Goal: Task Accomplishment & Management: Manage account settings

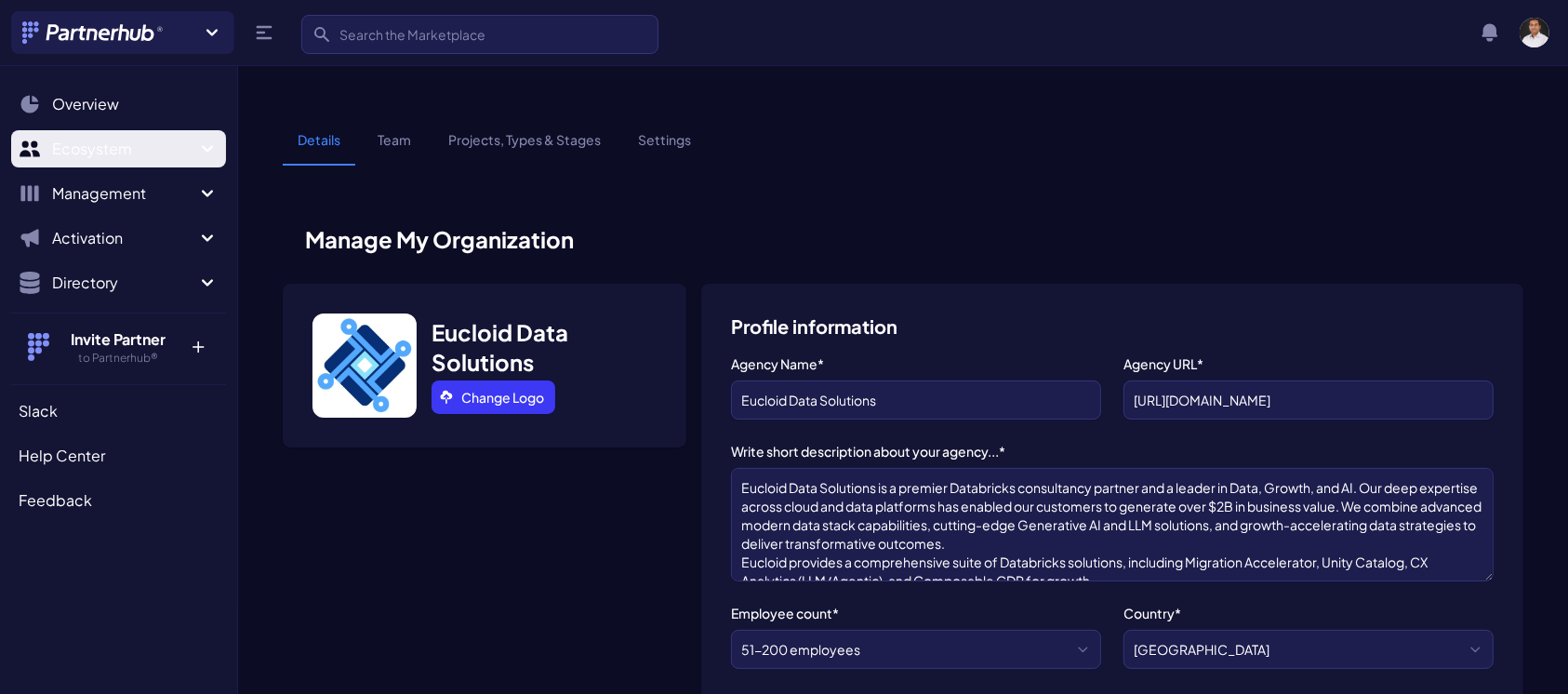
click at [132, 141] on span "Ecosystem" at bounding box center [123, 148] width 144 height 22
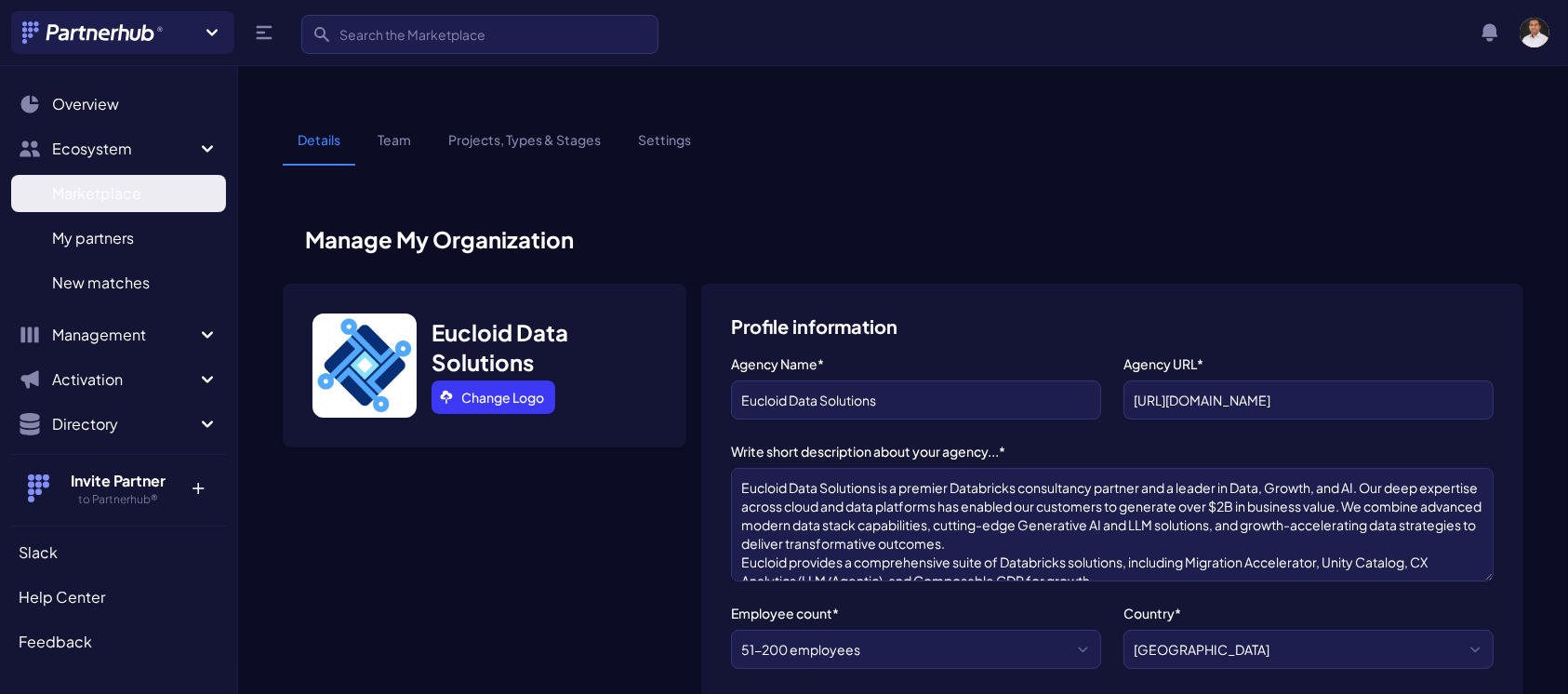
click at [138, 198] on span "Marketplace" at bounding box center [96, 193] width 89 height 22
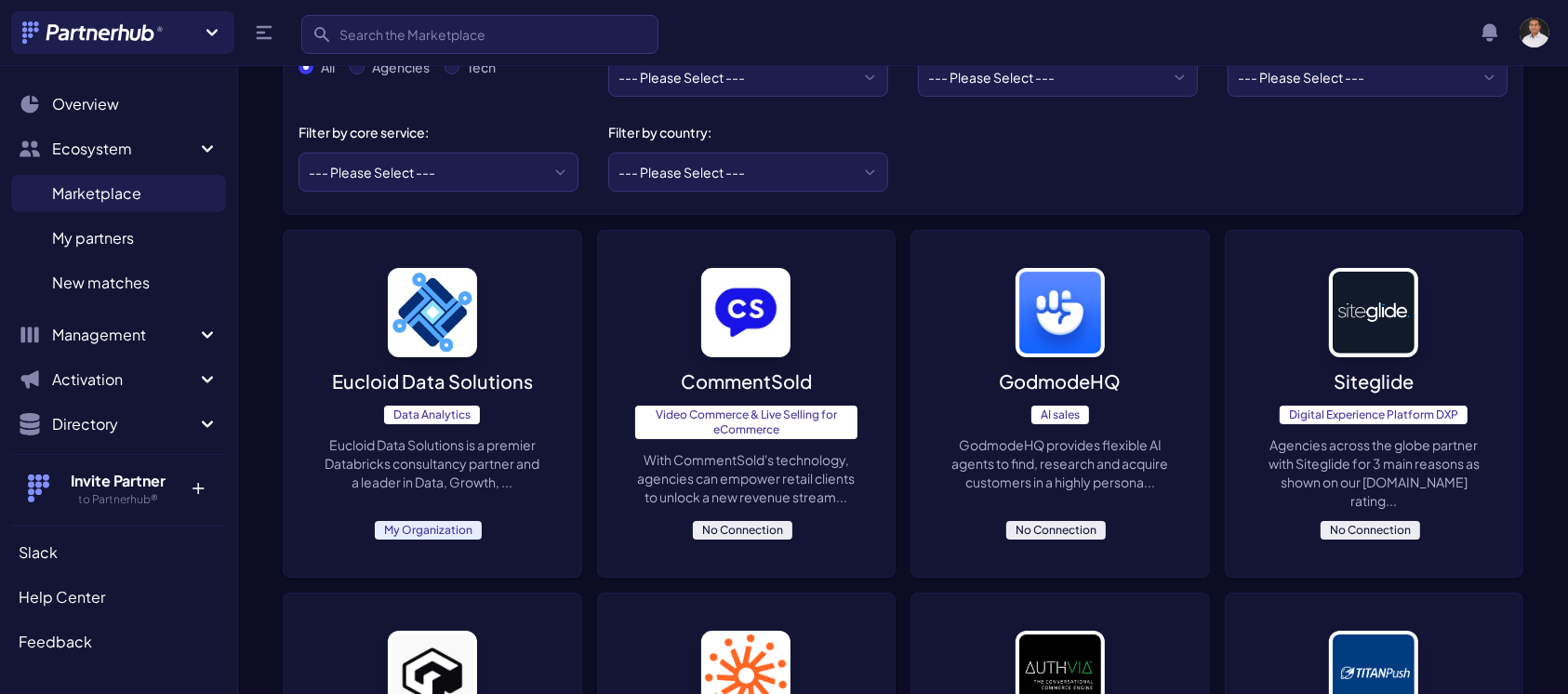
scroll to position [222, 0]
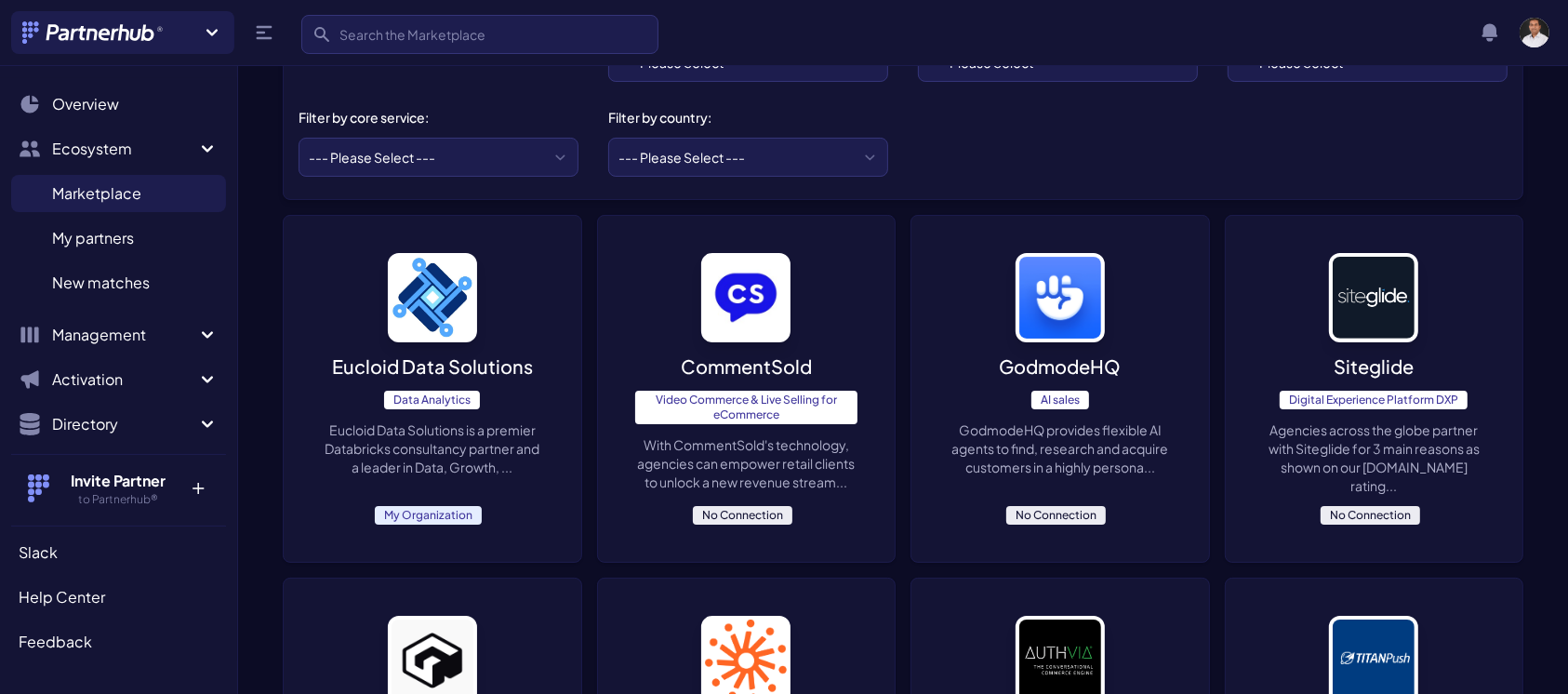
click at [454, 397] on span "Data Analytics" at bounding box center [432, 400] width 96 height 18
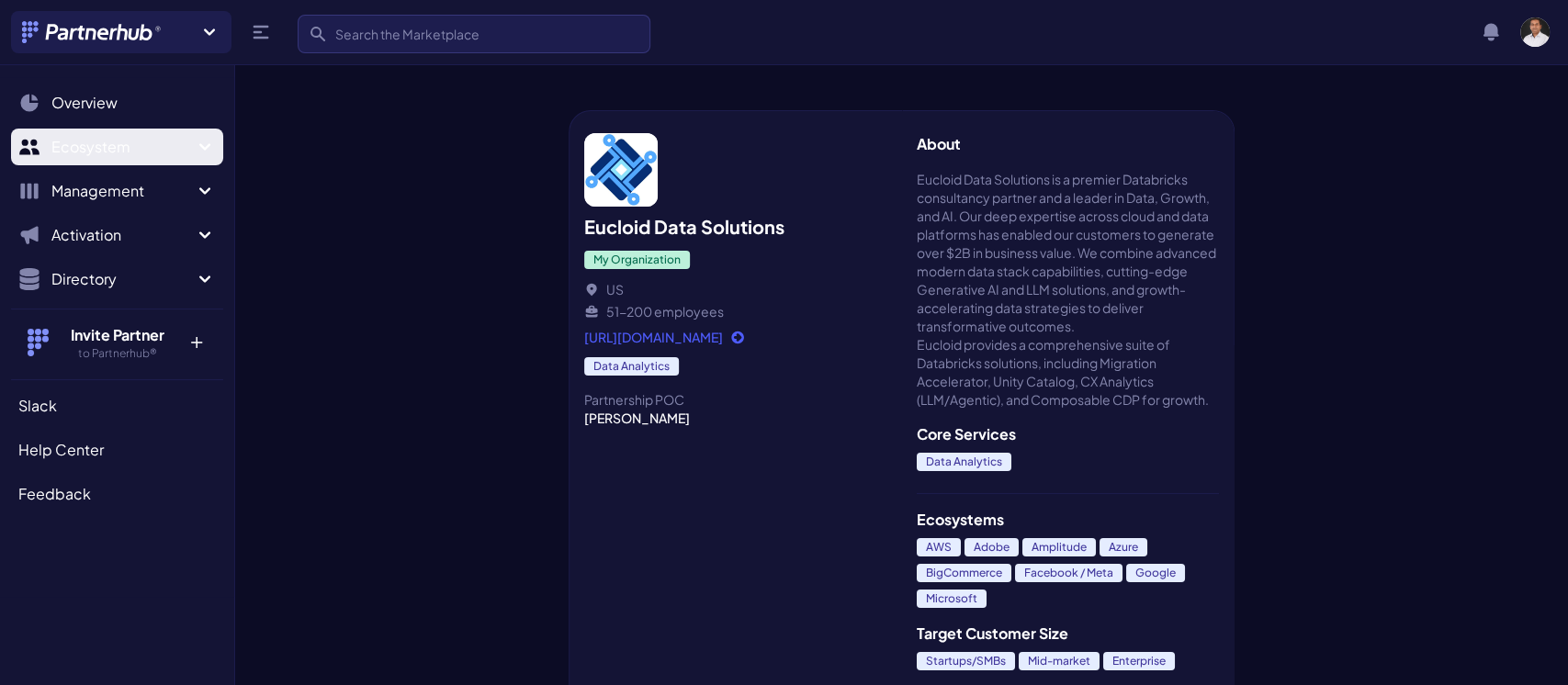
click at [106, 133] on button "Ecosystem" at bounding box center [117, 146] width 212 height 37
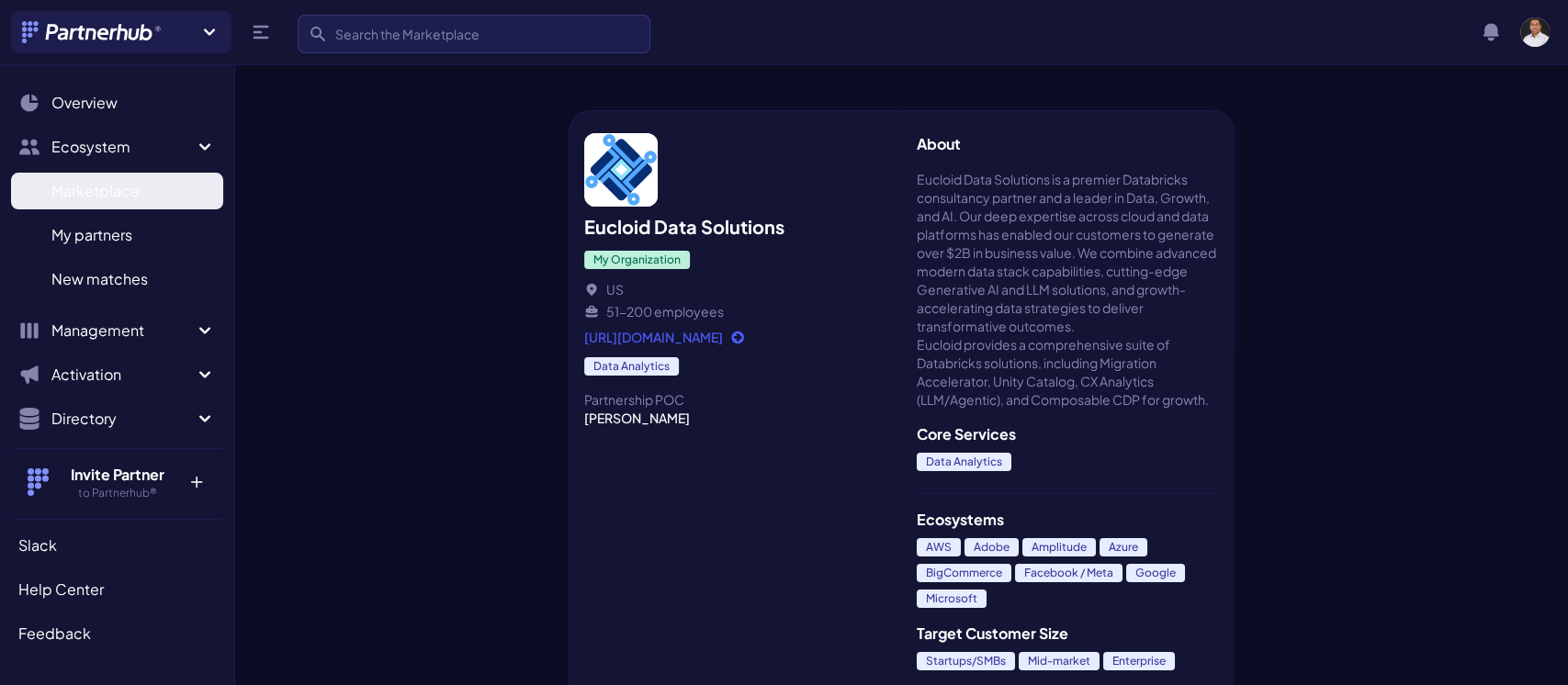
click at [124, 187] on span "Marketplace" at bounding box center [94, 191] width 88 height 22
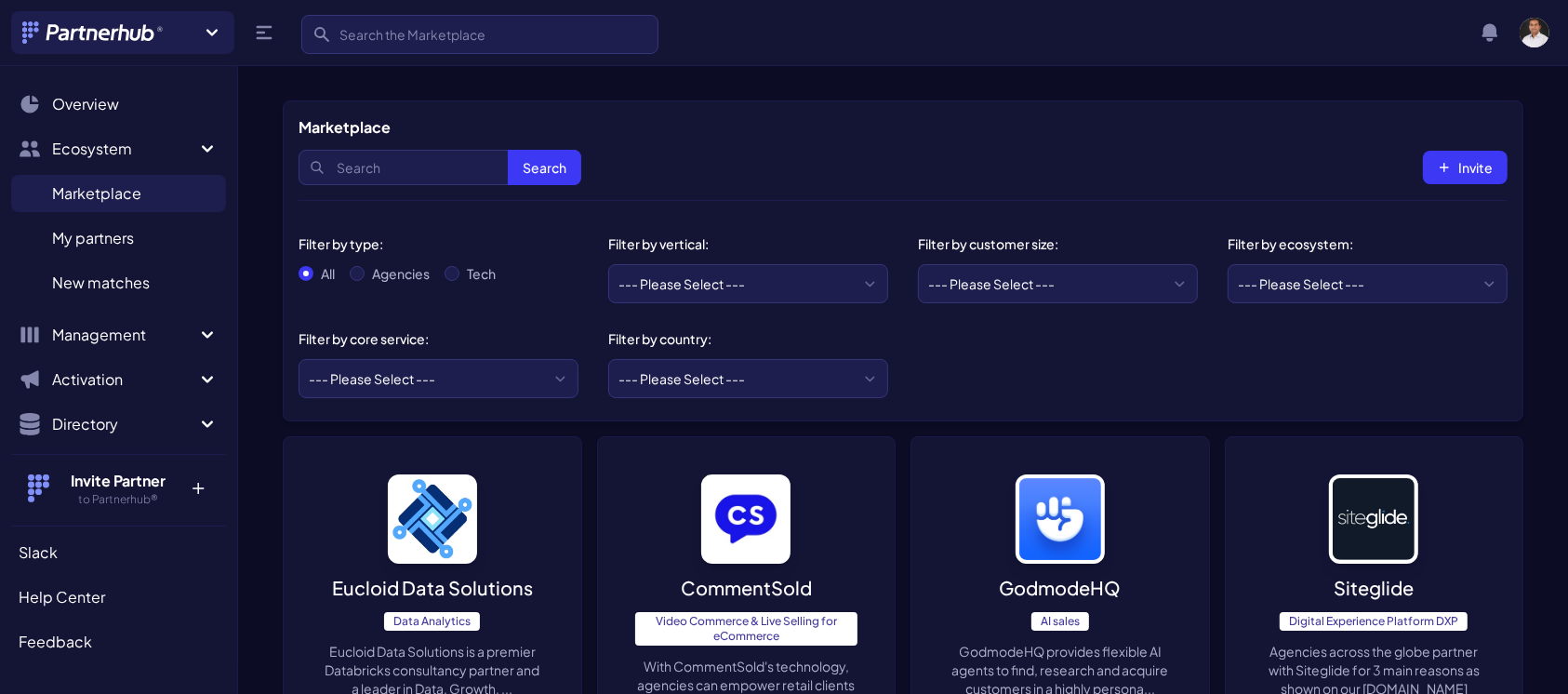
click at [439, 510] on img at bounding box center [432, 518] width 89 height 89
click at [412, 620] on span "Data Analytics" at bounding box center [432, 620] width 96 height 18
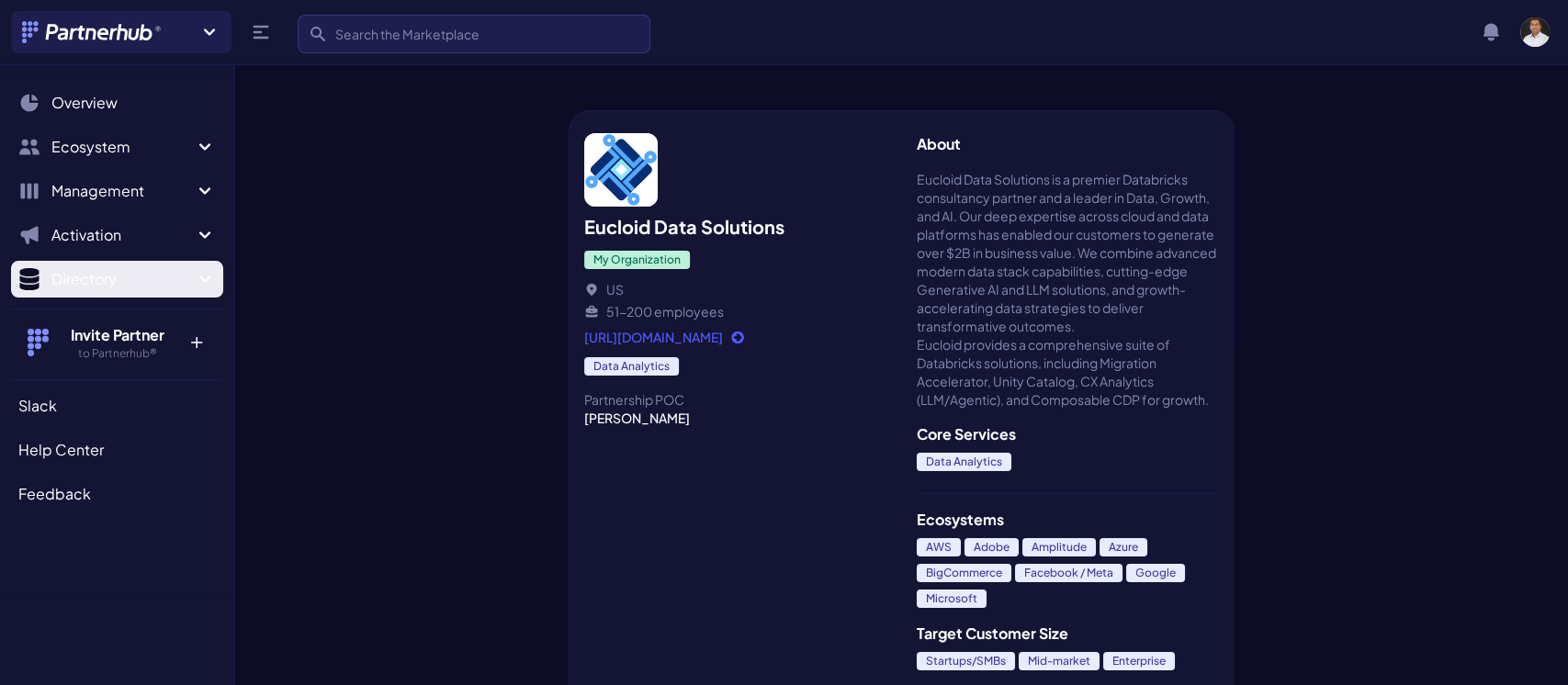
click at [195, 276] on icon "Sidebar" at bounding box center [204, 278] width 22 height 22
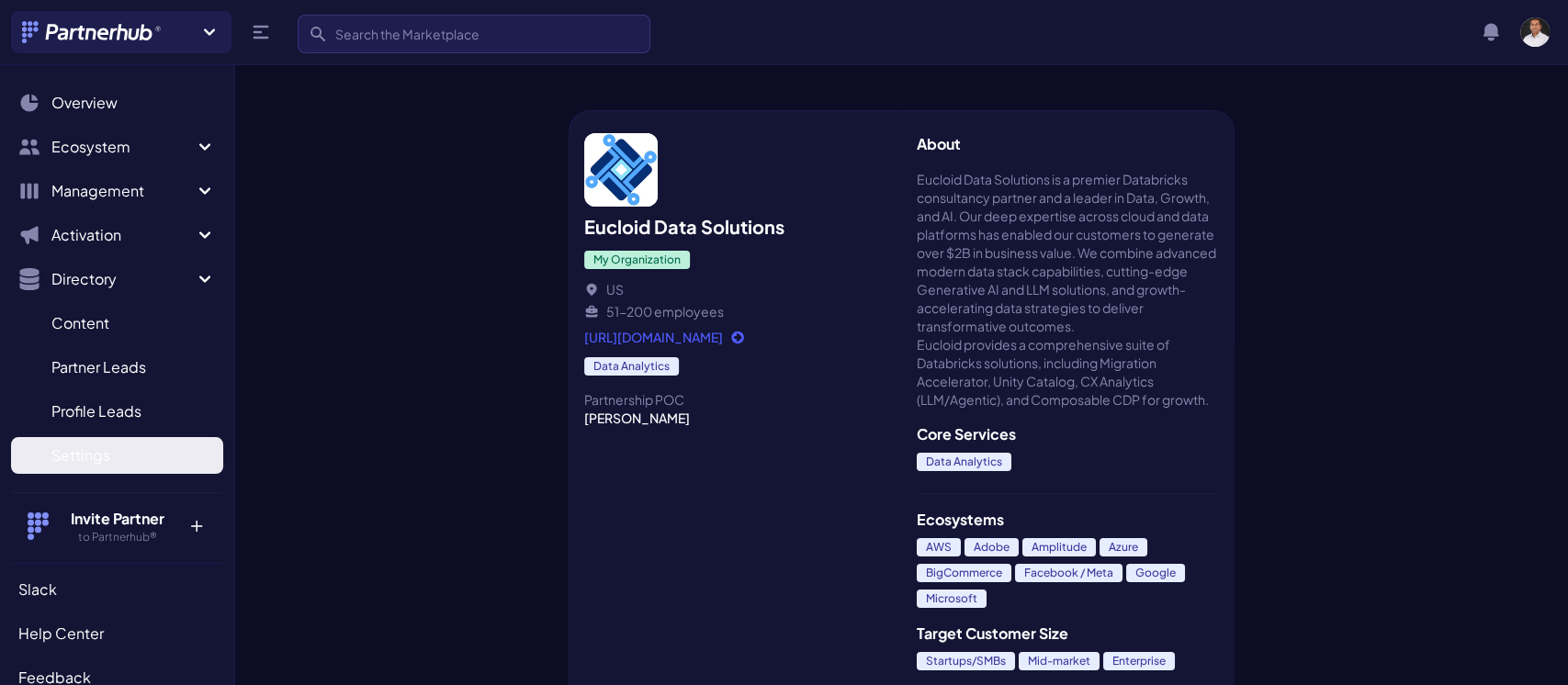
click at [60, 458] on span "Settings" at bounding box center [80, 455] width 59 height 22
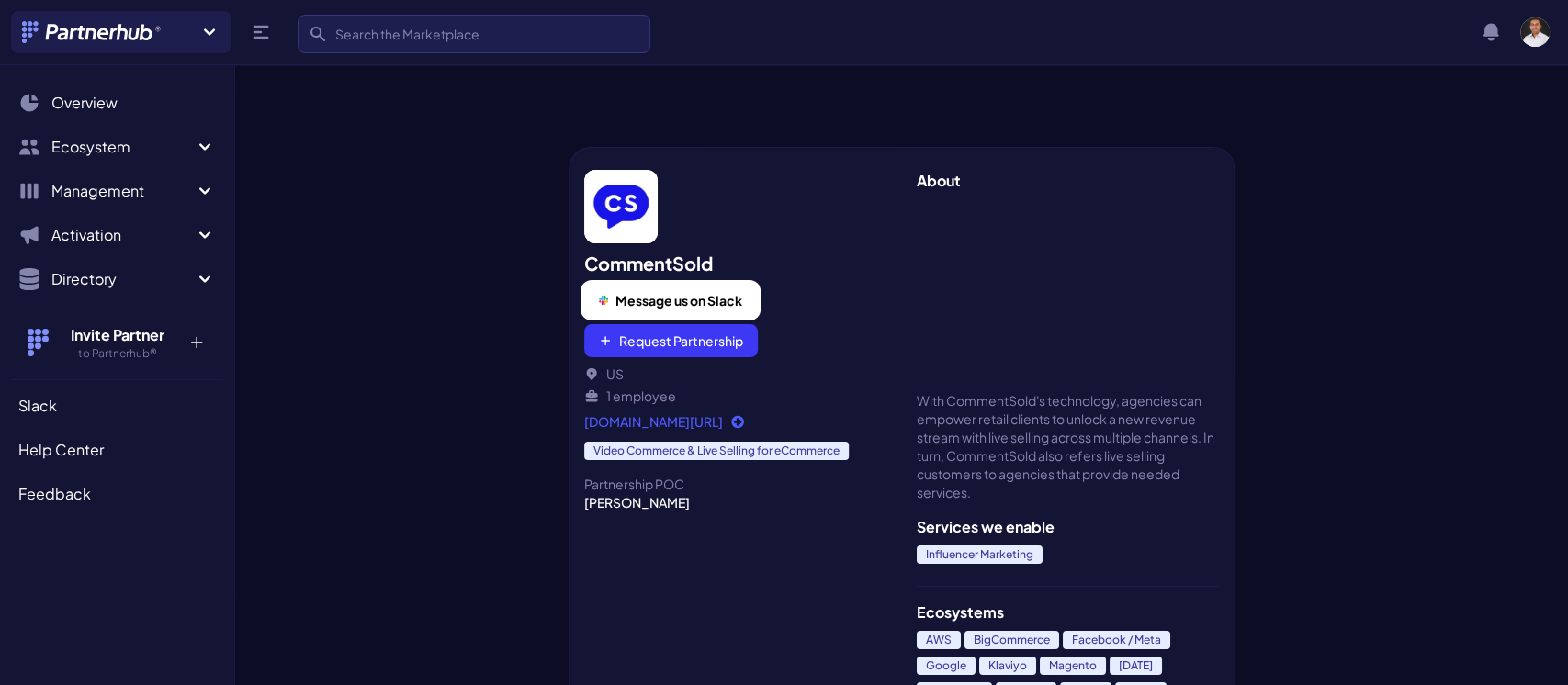
click at [666, 291] on span "Message us on Slack" at bounding box center [679, 299] width 126 height 18
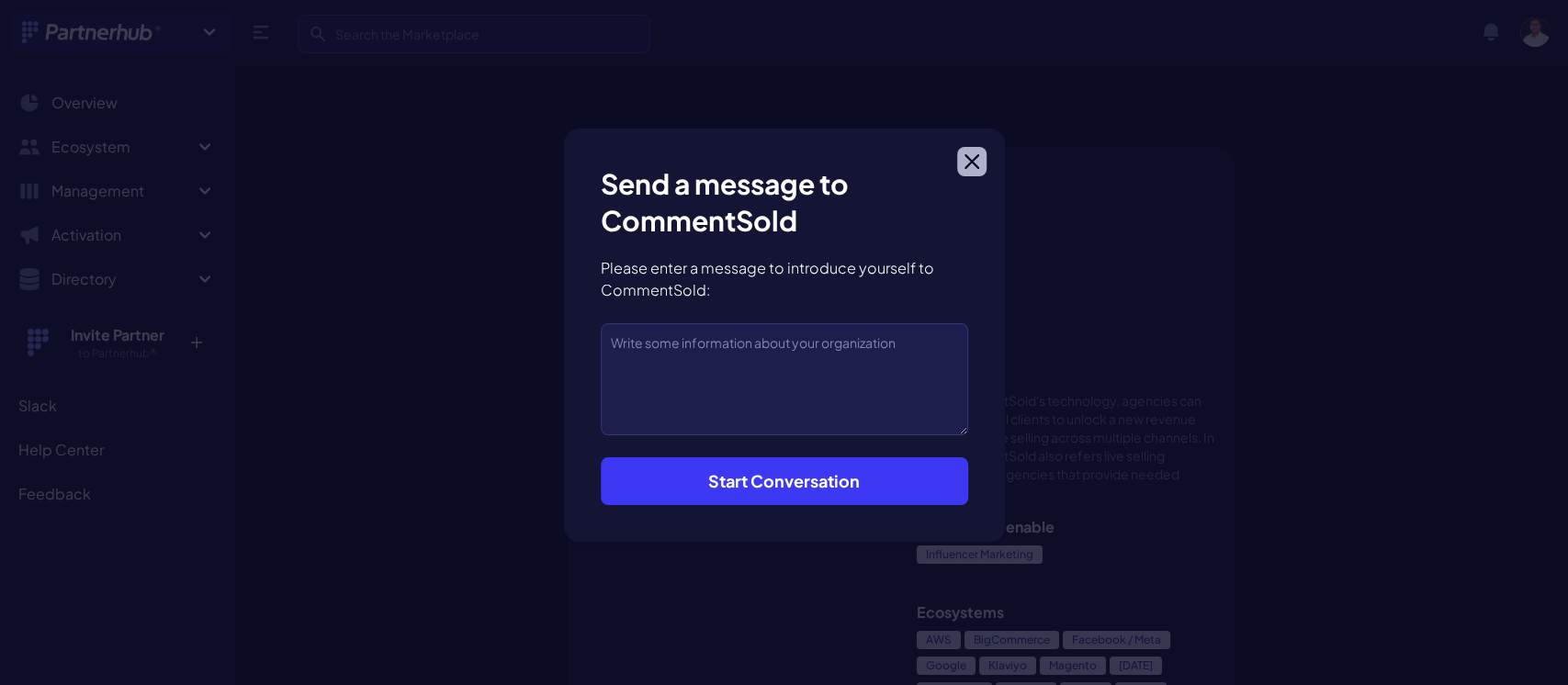
click at [977, 157] on icon "button" at bounding box center [972, 161] width 15 height 15
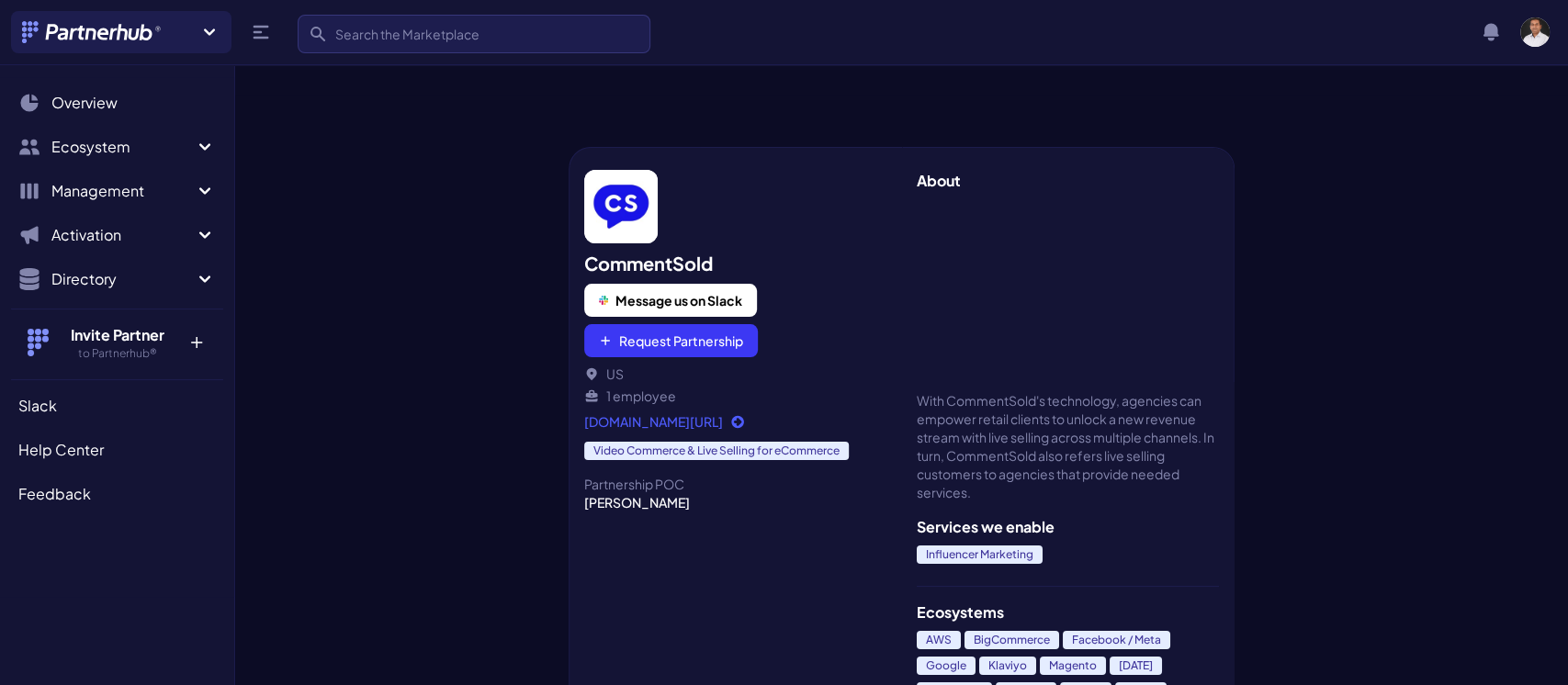
click at [302, 262] on div at bounding box center [401, 409] width 333 height 627
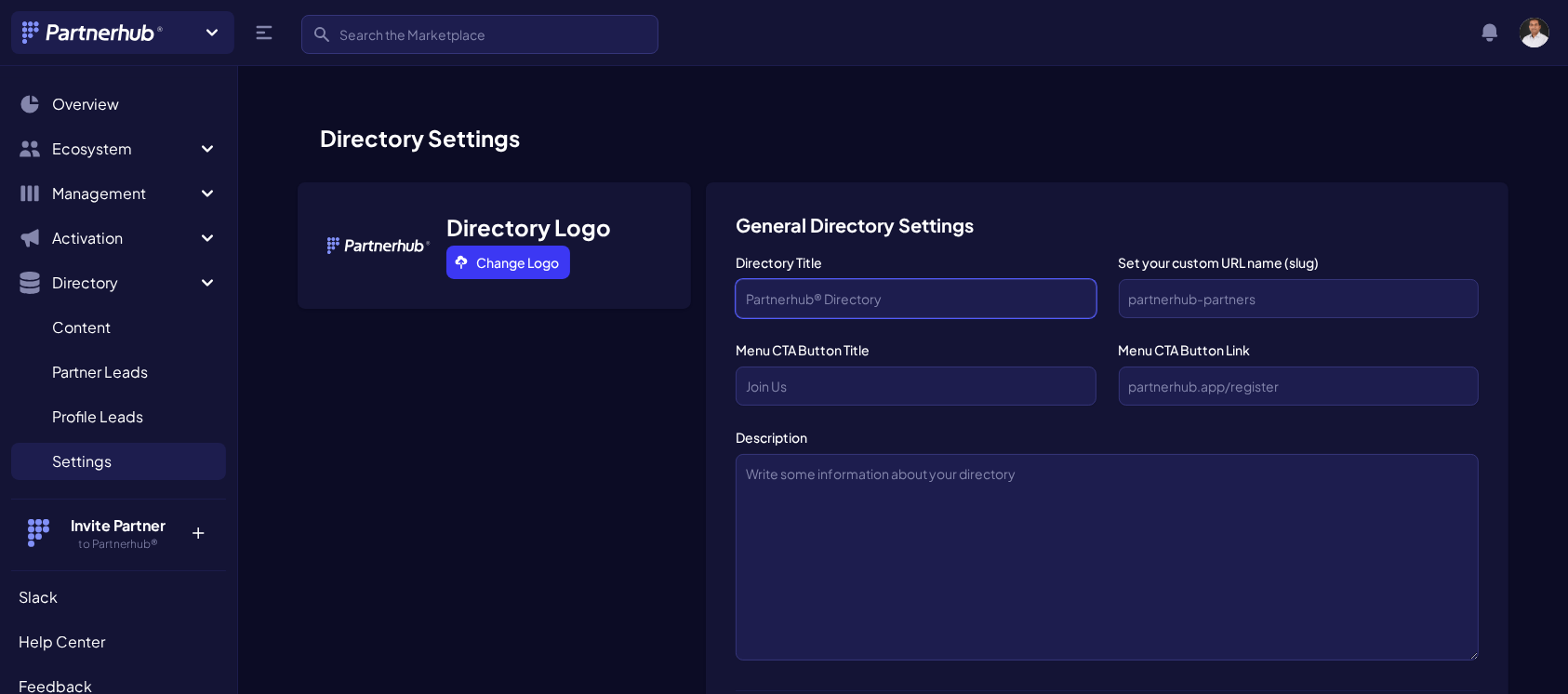
click at [903, 293] on input "Directory Title" at bounding box center [916, 298] width 360 height 39
click at [754, 300] on input "Request Partnership" at bounding box center [916, 298] width 360 height 39
click at [806, 300] on input "request Partnership" at bounding box center [916, 298] width 360 height 39
type input "request partnership"
click at [1164, 294] on input "Set your custom URL name (slug)" at bounding box center [1299, 298] width 360 height 39
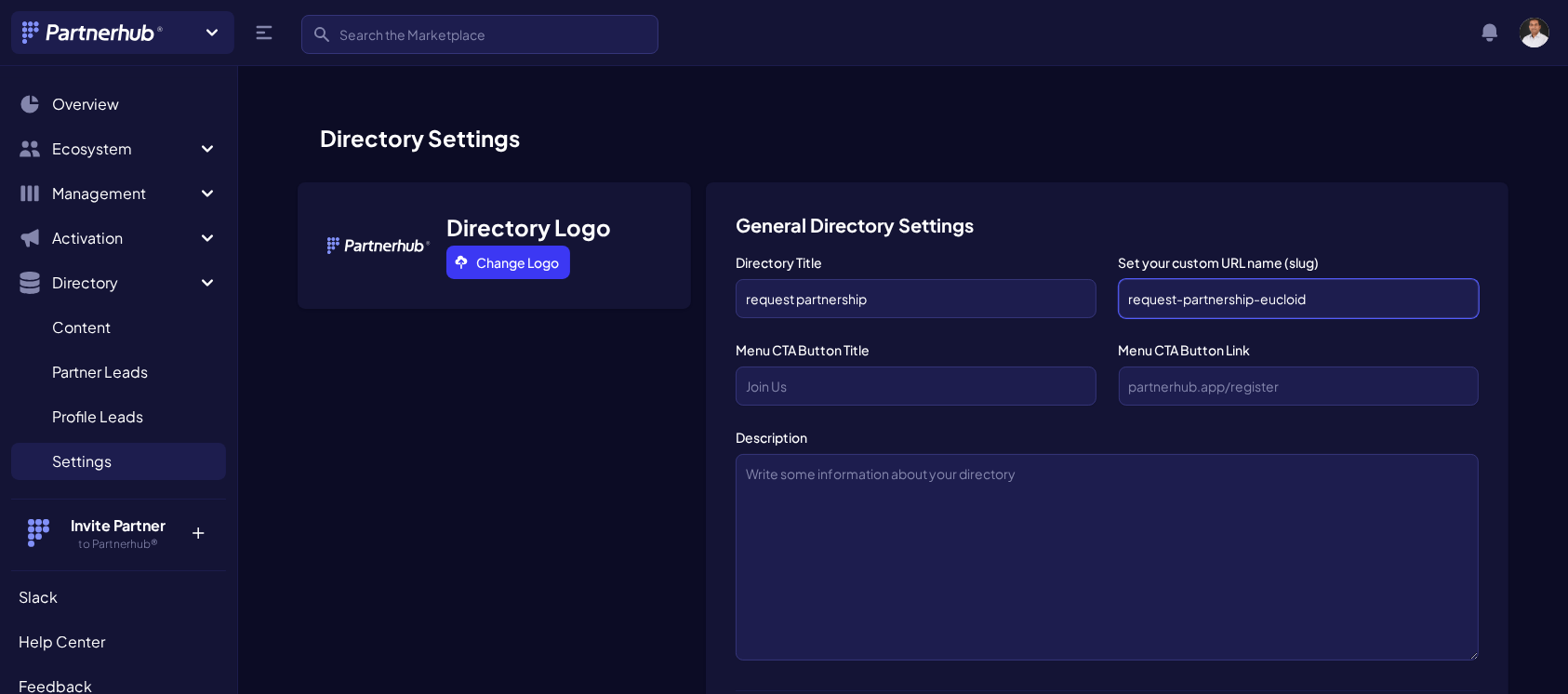
type input "request-partnership-eucloid"
click at [1054, 390] on input "text" at bounding box center [916, 385] width 360 height 39
type input "Message us on slack"
click at [1230, 387] on input "text" at bounding box center [1299, 385] width 360 height 39
paste input "[URL][DOMAIN_NAME]"
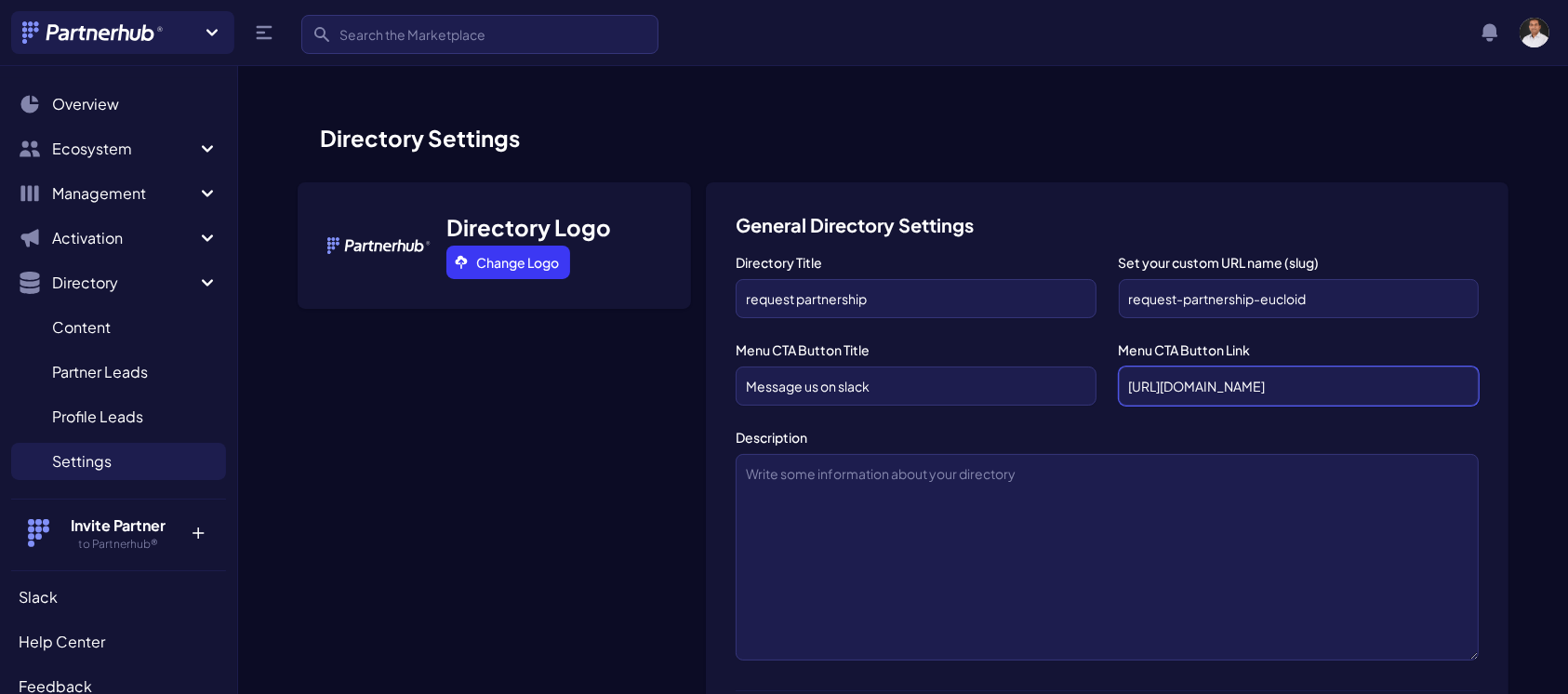
scroll to position [0, 16]
type input "[URL][DOMAIN_NAME]"
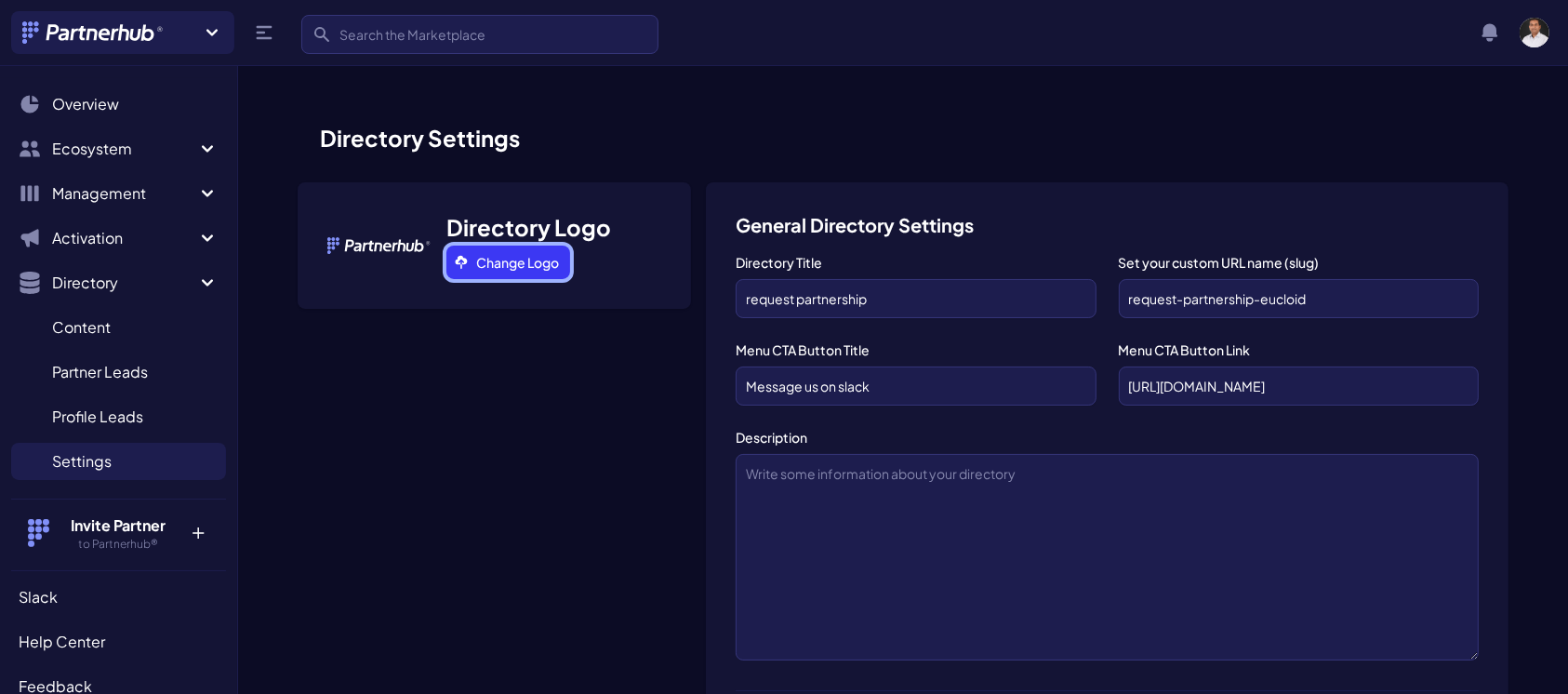
scroll to position [0, 0]
click at [534, 258] on link "Change Logo" at bounding box center [508, 262] width 123 height 33
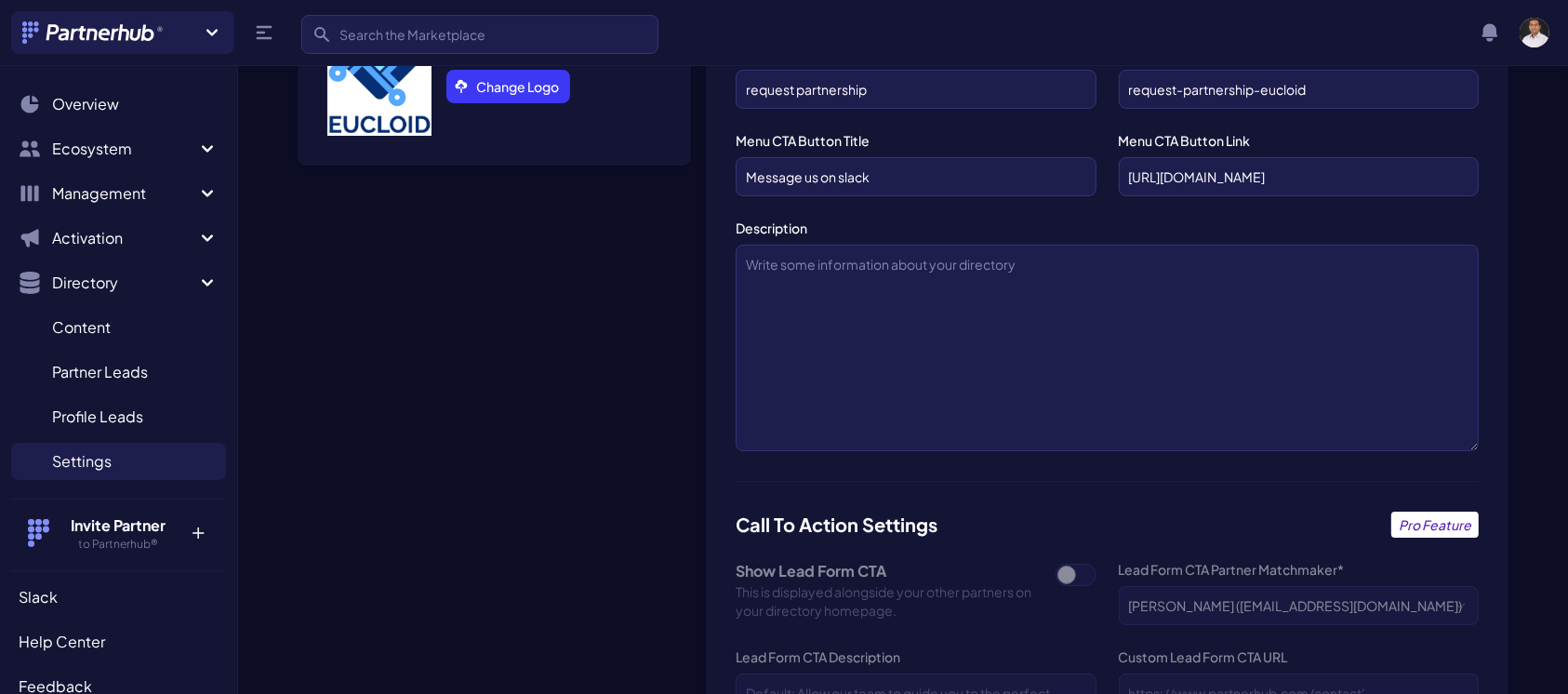
scroll to position [212, 0]
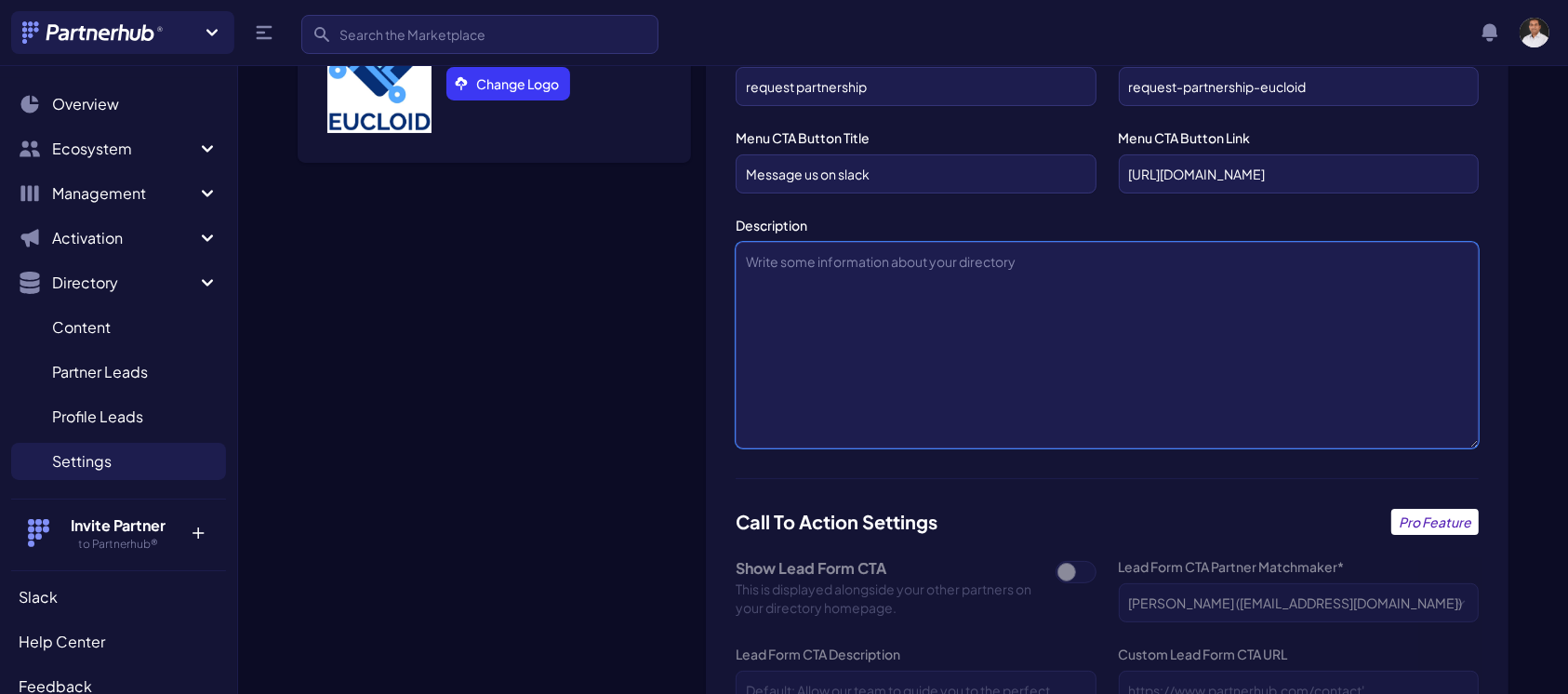
drag, startPoint x: 860, startPoint y: 280, endPoint x: 899, endPoint y: 724, distance: 445.7
paste textarea "Eucloid Data Solutions is a data-driven consulting and technology company that …"
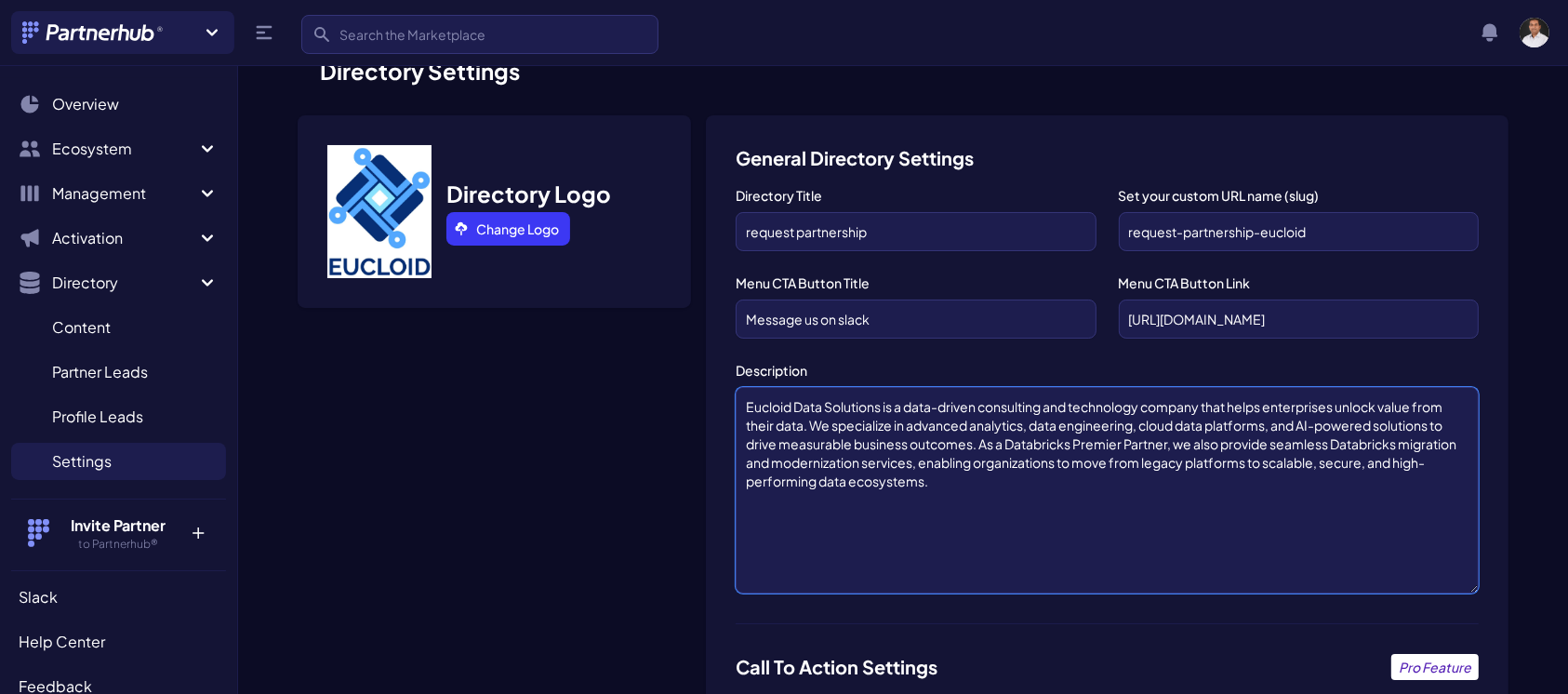
scroll to position [67, 0]
type textarea "Eucloid Data Solutions is a data-driven consulting and technology company that …"
drag, startPoint x: 1130, startPoint y: 314, endPoint x: 1499, endPoint y: 305, distance: 369.1
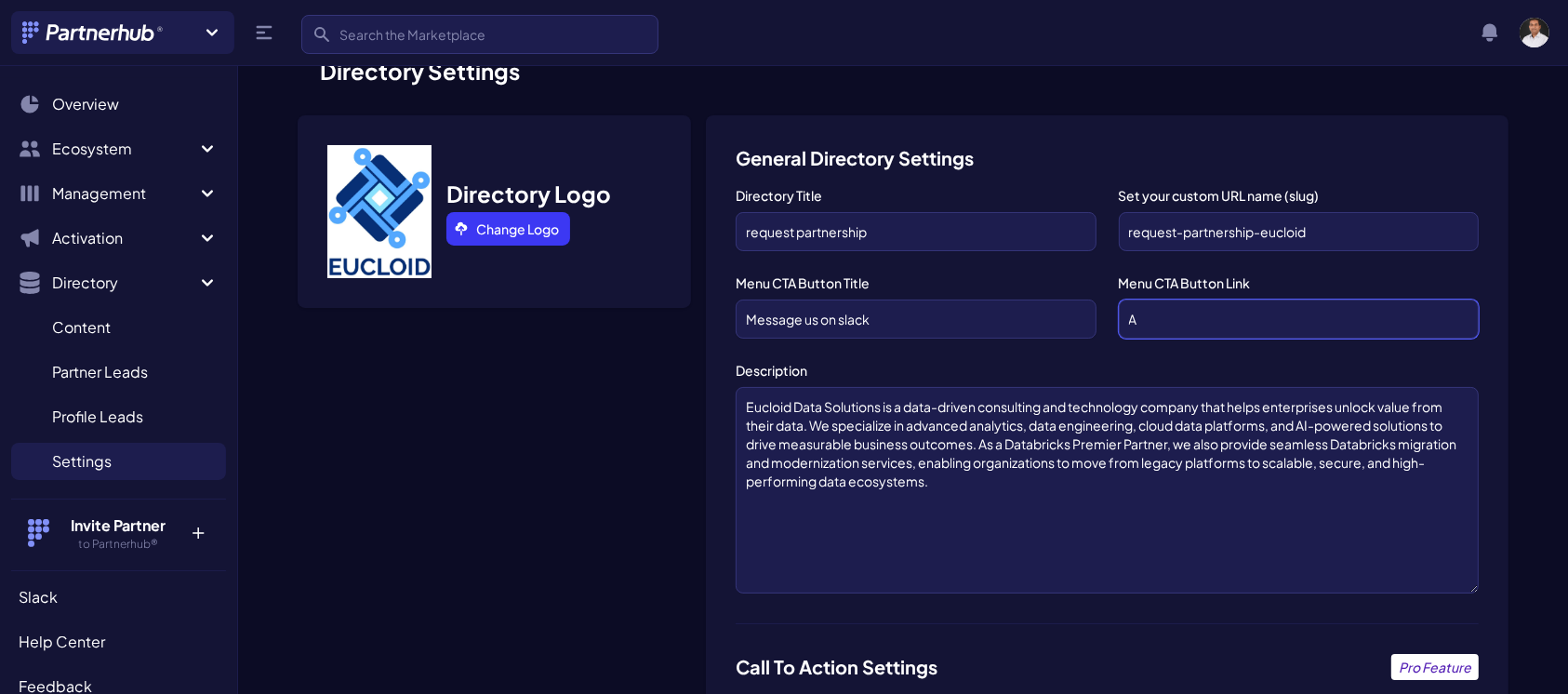
scroll to position [0, 0]
paste input "[EMAIL_ADDRESS][DOMAIN_NAME]"
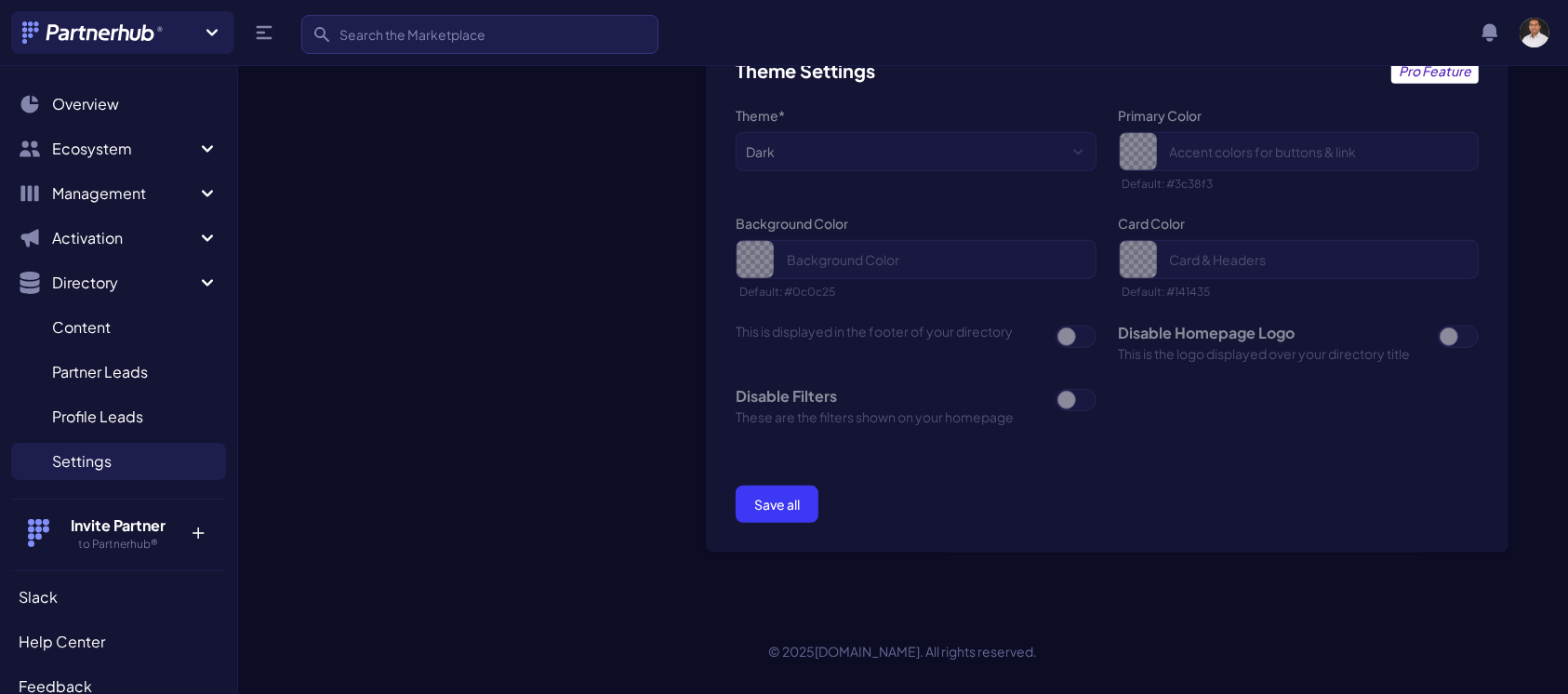
scroll to position [1333, 0]
type input "Anujgupta(partners@eucloid.com)"
click at [795, 498] on button "Save all" at bounding box center [777, 503] width 83 height 37
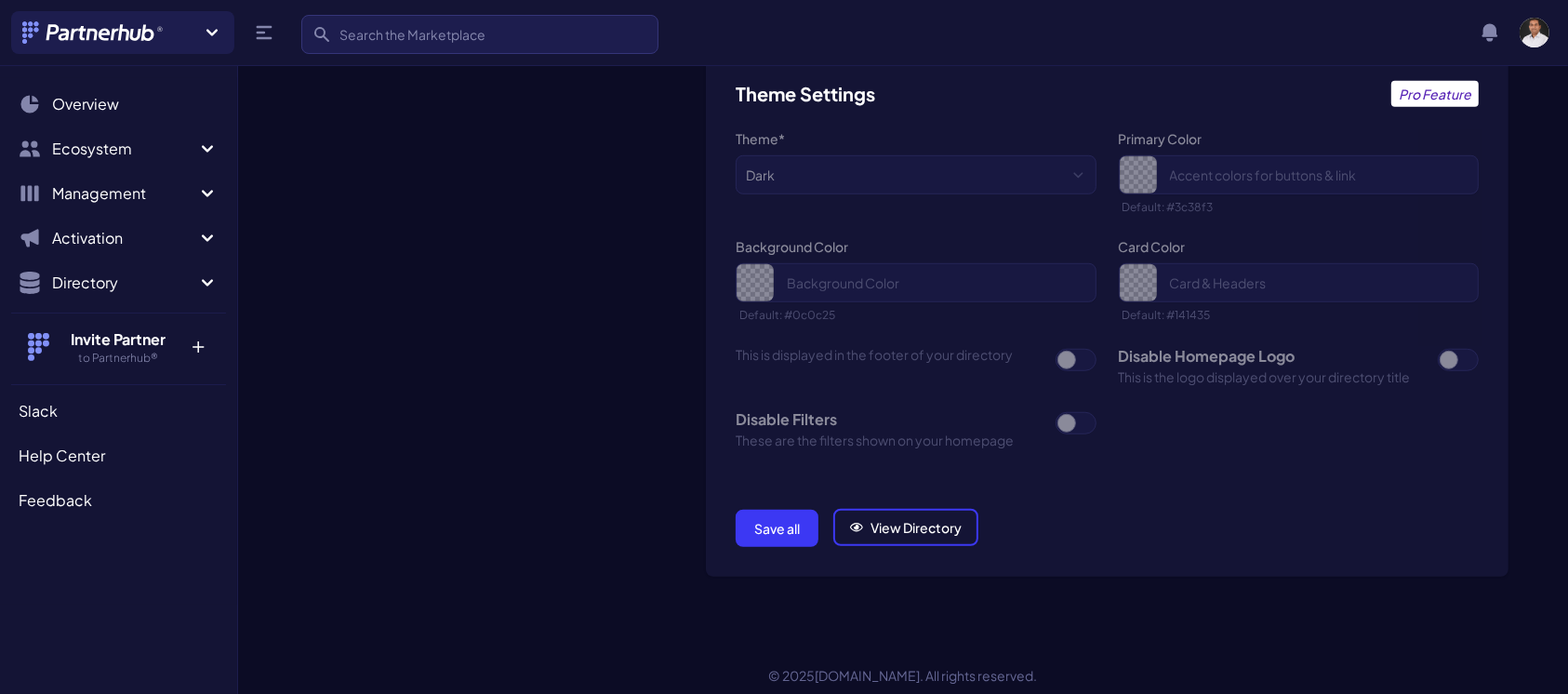
scroll to position [1334, 0]
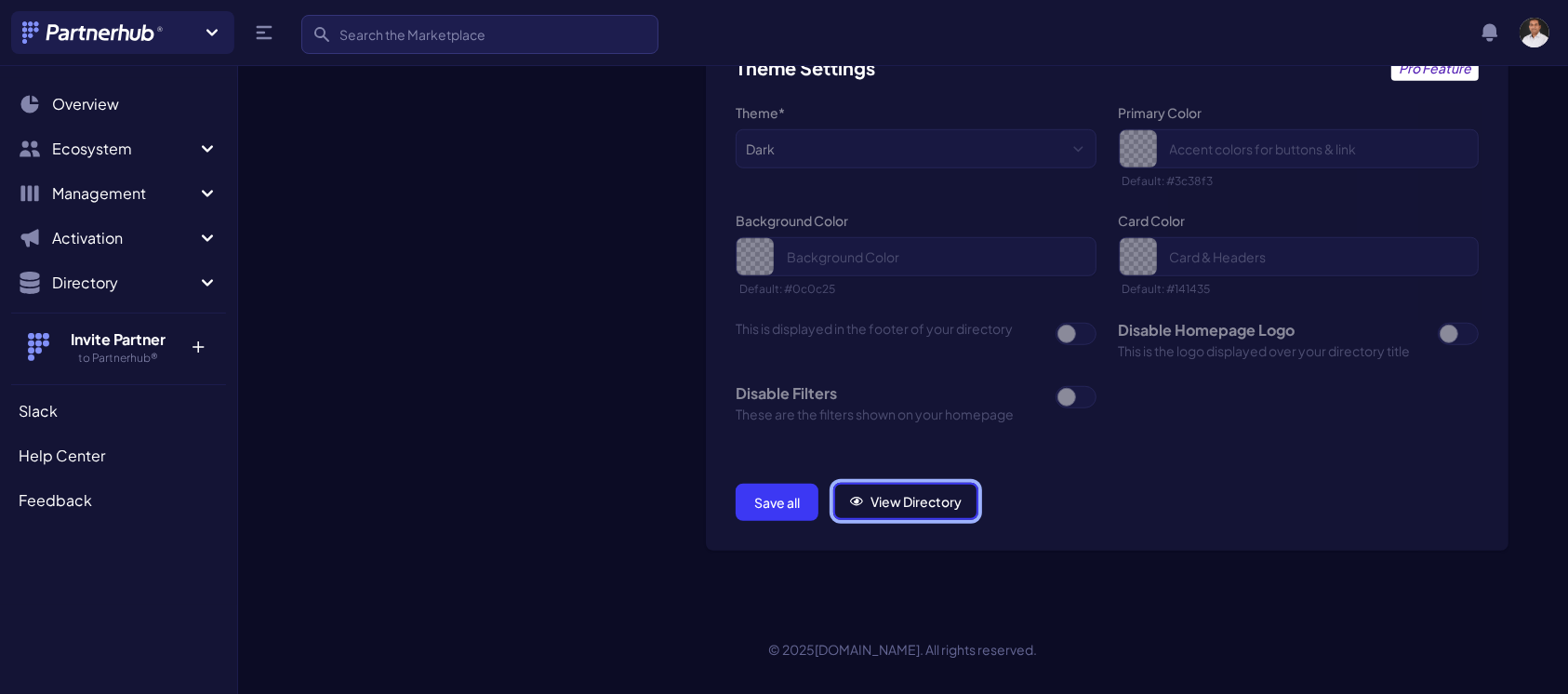
click at [906, 495] on link "View Directory" at bounding box center [906, 501] width 145 height 37
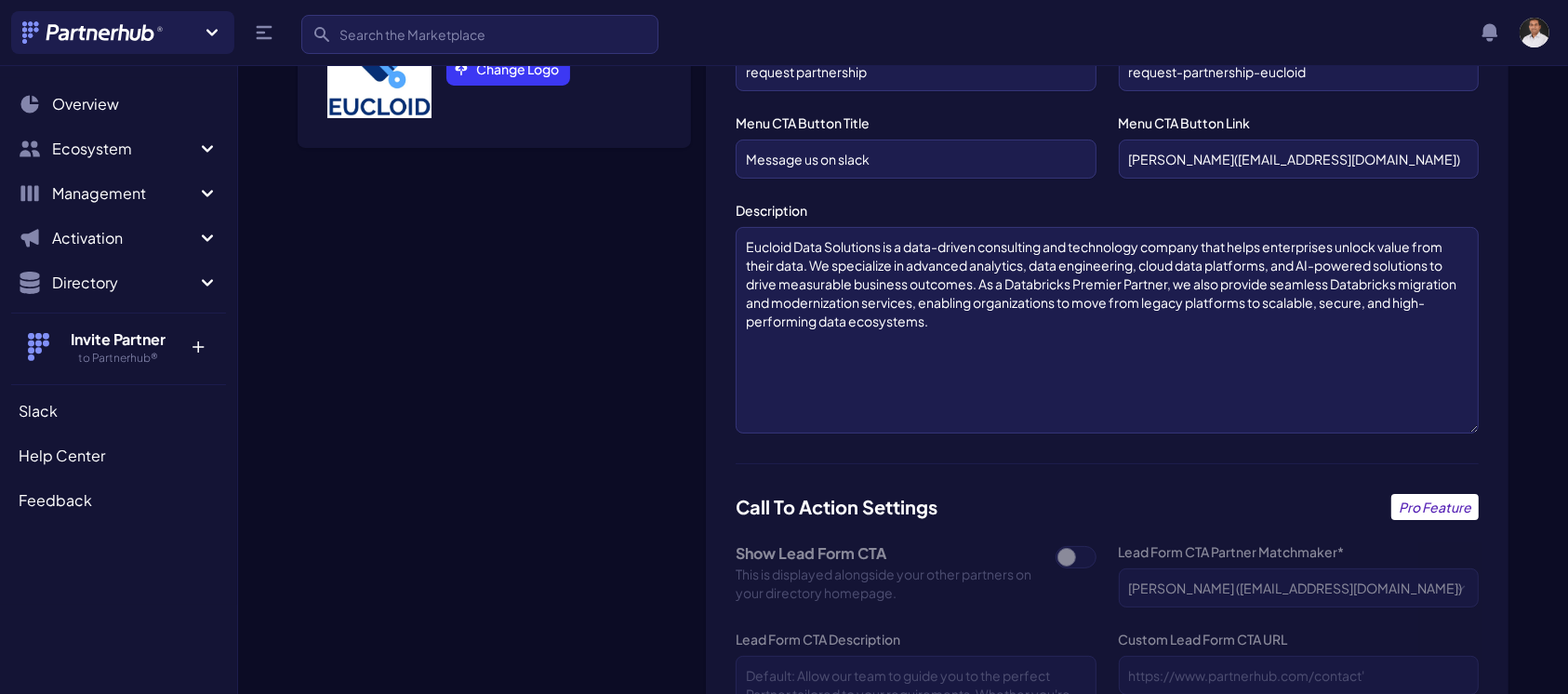
scroll to position [0, 0]
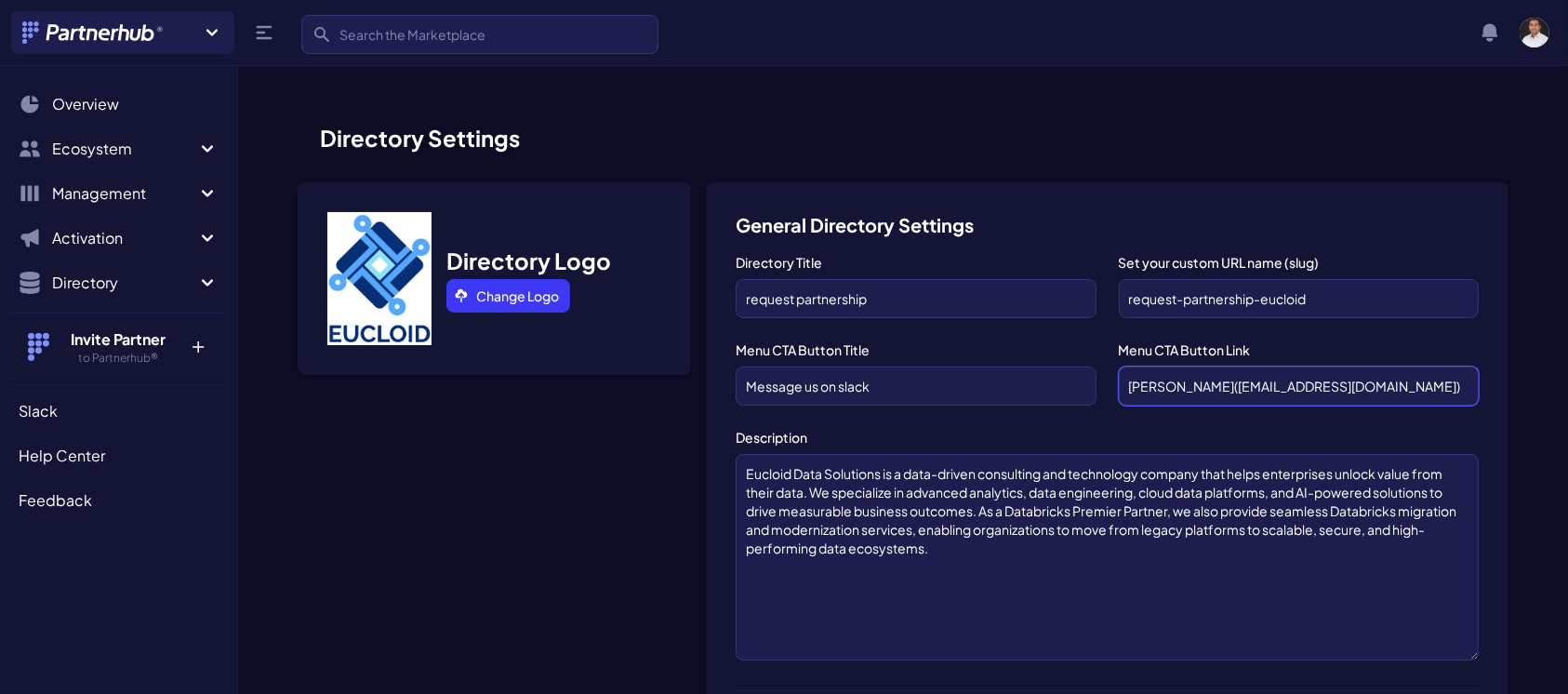
click at [1351, 392] on input "[PERSON_NAME]([EMAIL_ADDRESS][DOMAIN_NAME])" at bounding box center [1299, 385] width 360 height 39
type input "A"
paste input "[URL][DOMAIN_NAME]"
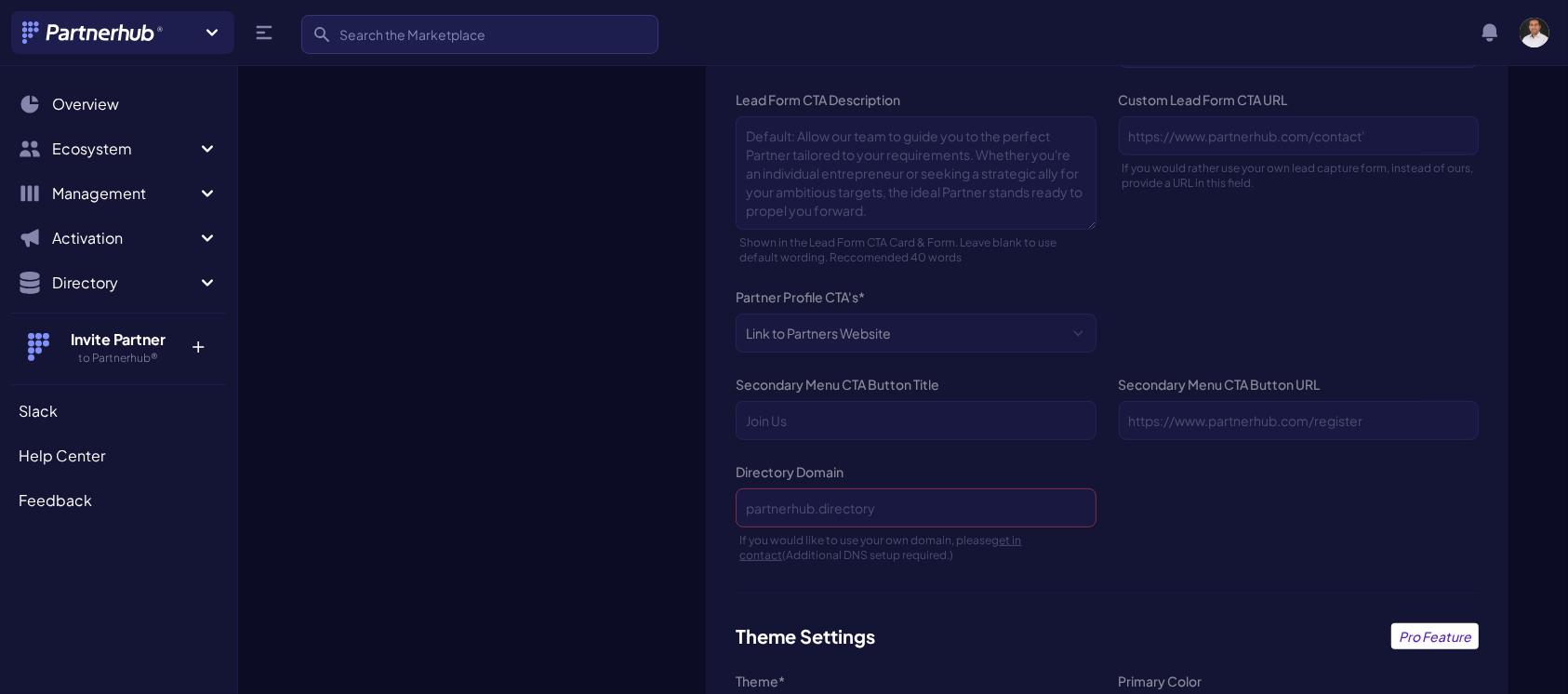
scroll to position [1334, 0]
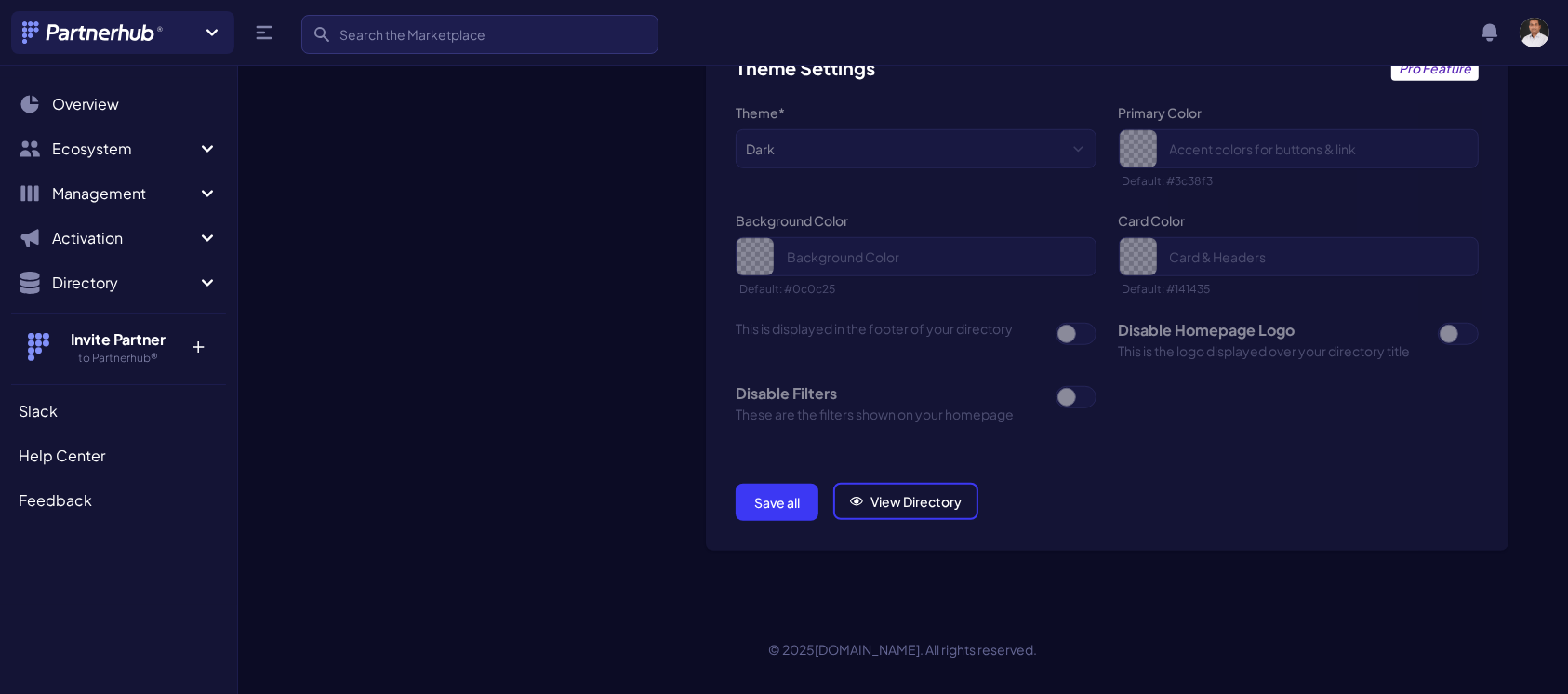
type input "[URL][DOMAIN_NAME]"
click at [776, 493] on button "Save all" at bounding box center [777, 502] width 83 height 37
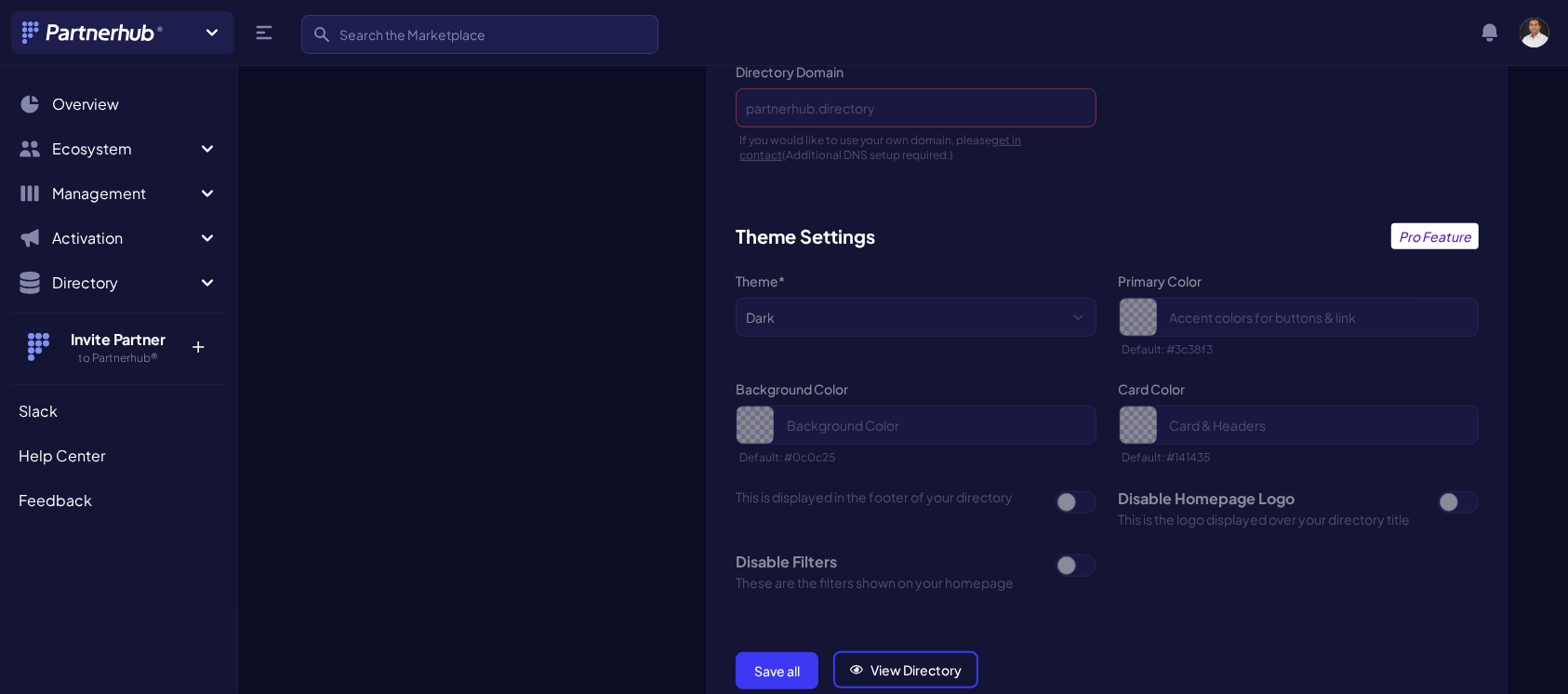
scroll to position [1334, 0]
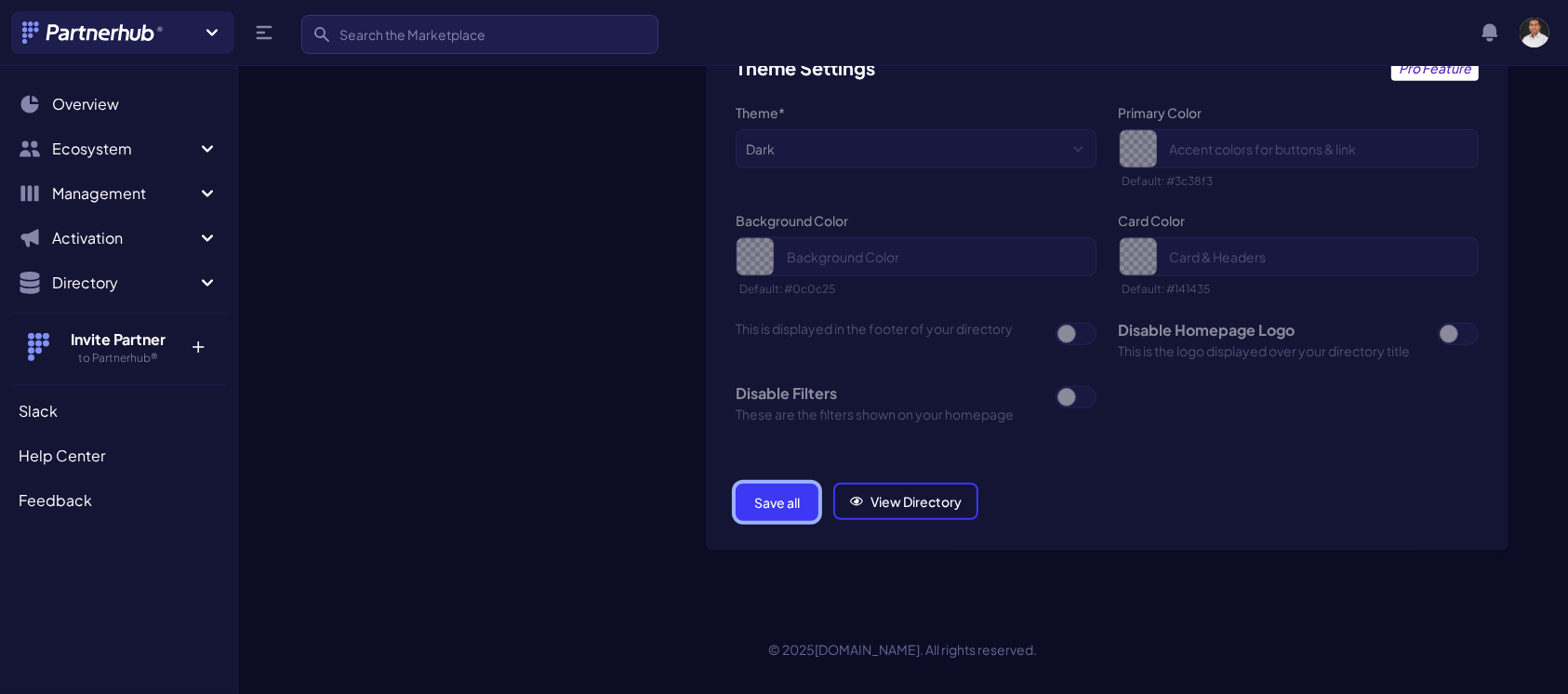
click at [804, 493] on button "Save all" at bounding box center [777, 502] width 83 height 37
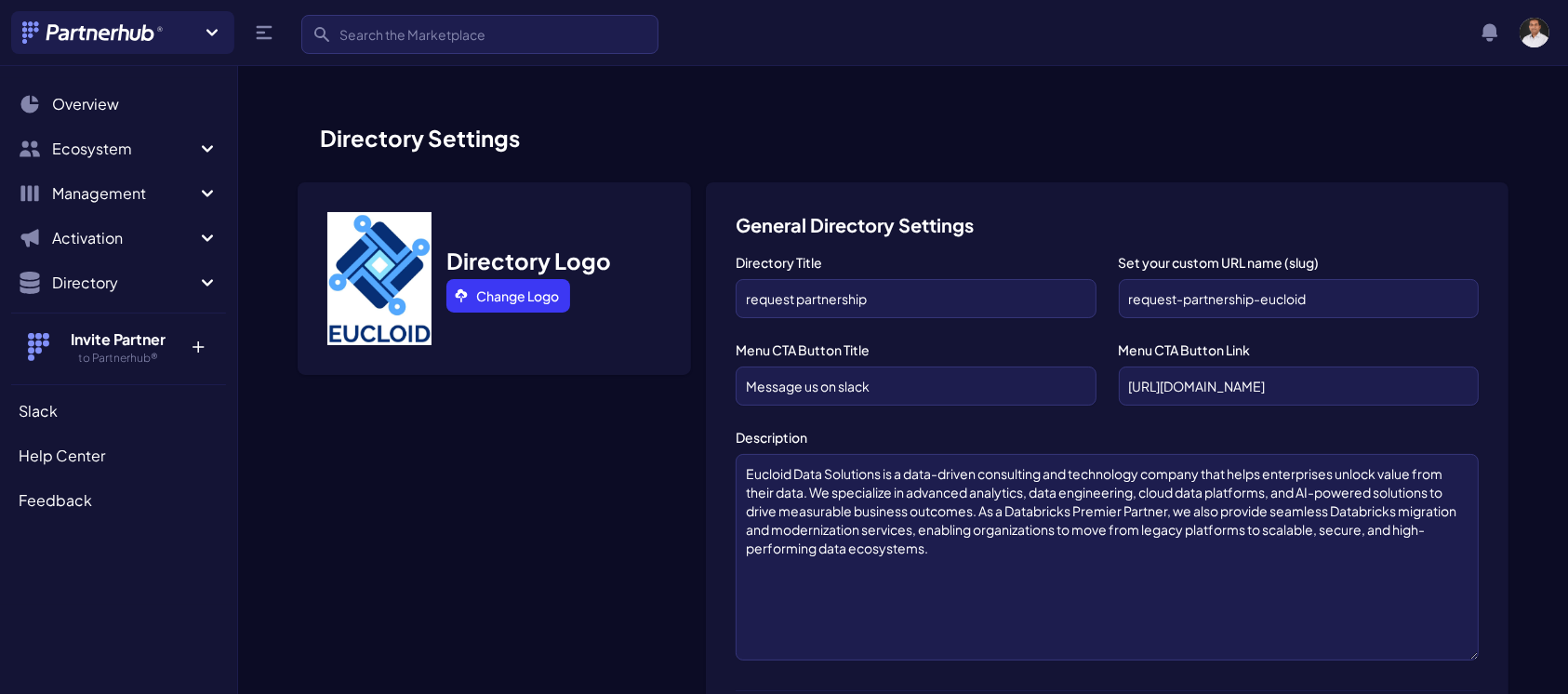
scroll to position [1334, 0]
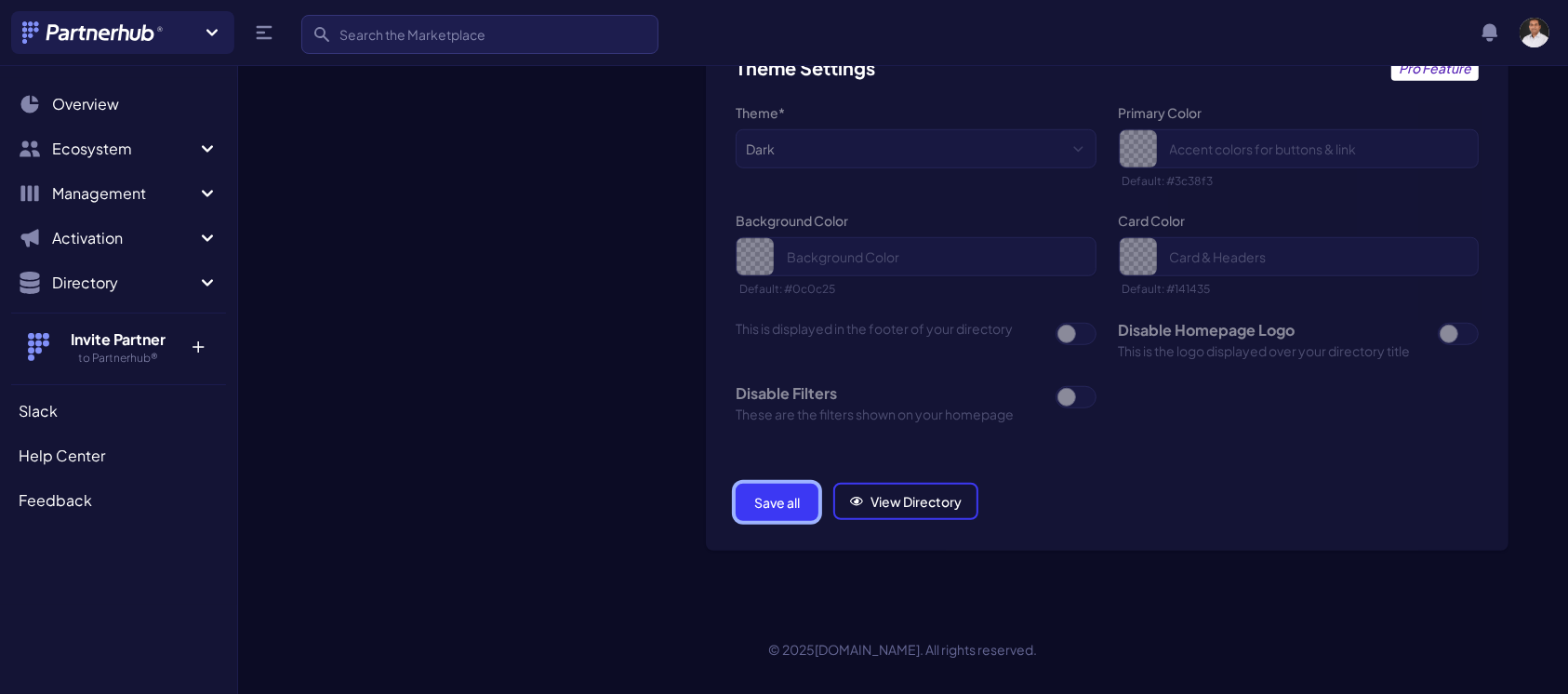
click at [792, 500] on button "Save all" at bounding box center [777, 502] width 83 height 37
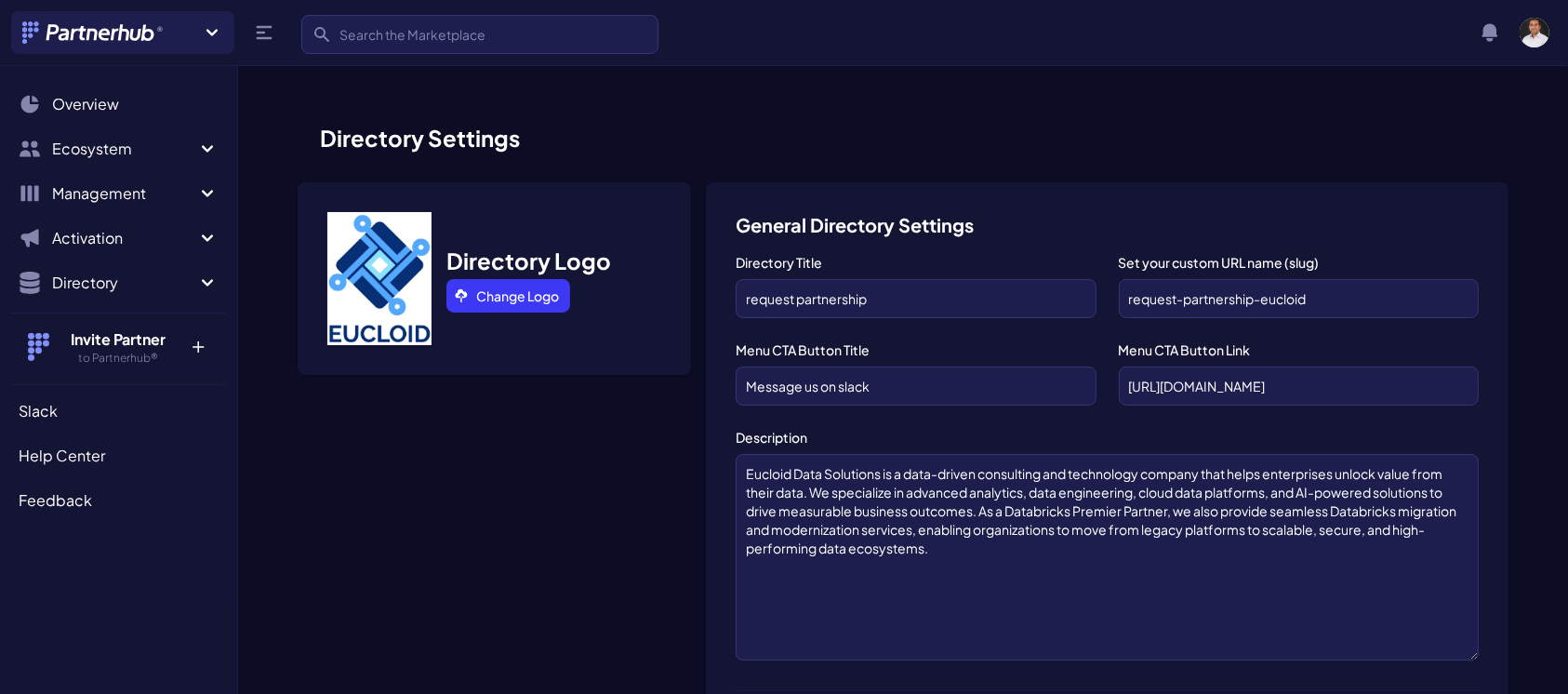
scroll to position [1334, 0]
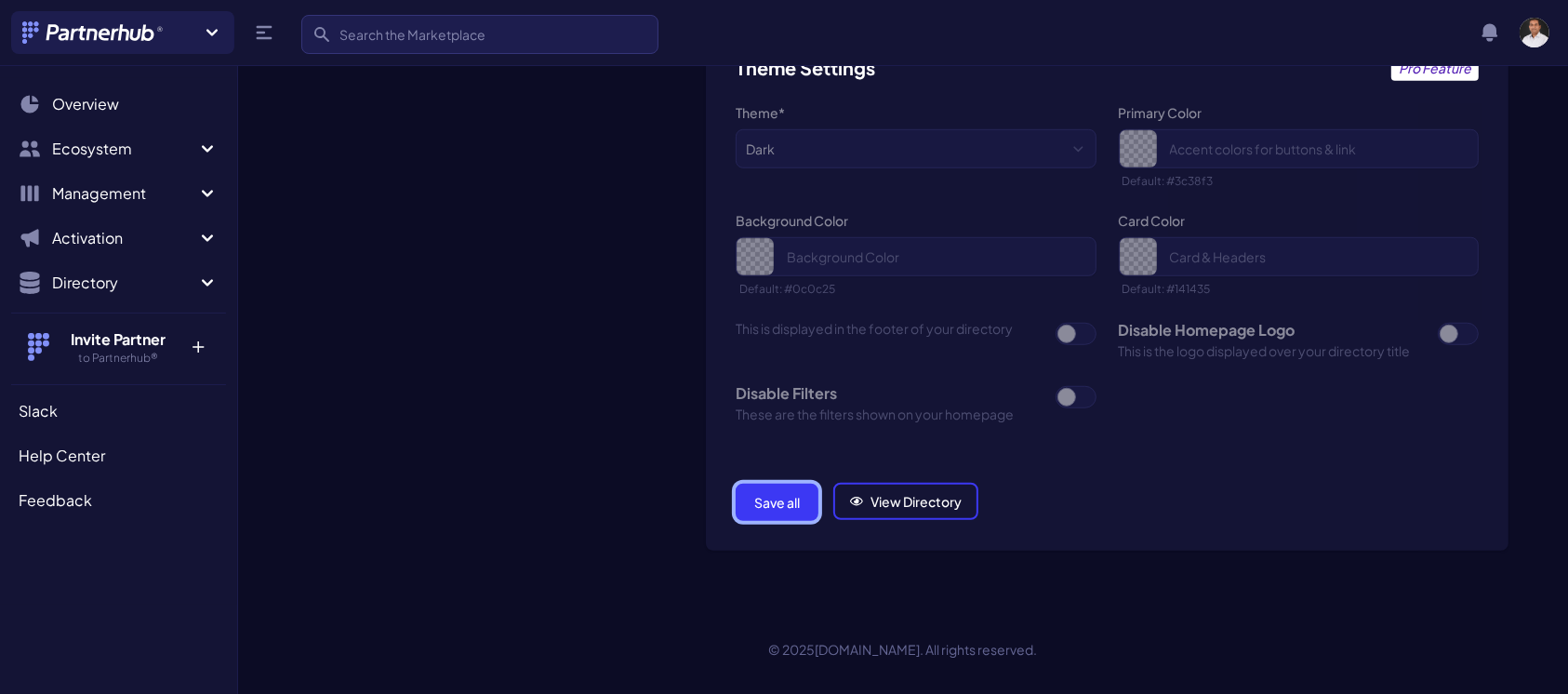
click at [785, 502] on button "Save all" at bounding box center [777, 502] width 83 height 37
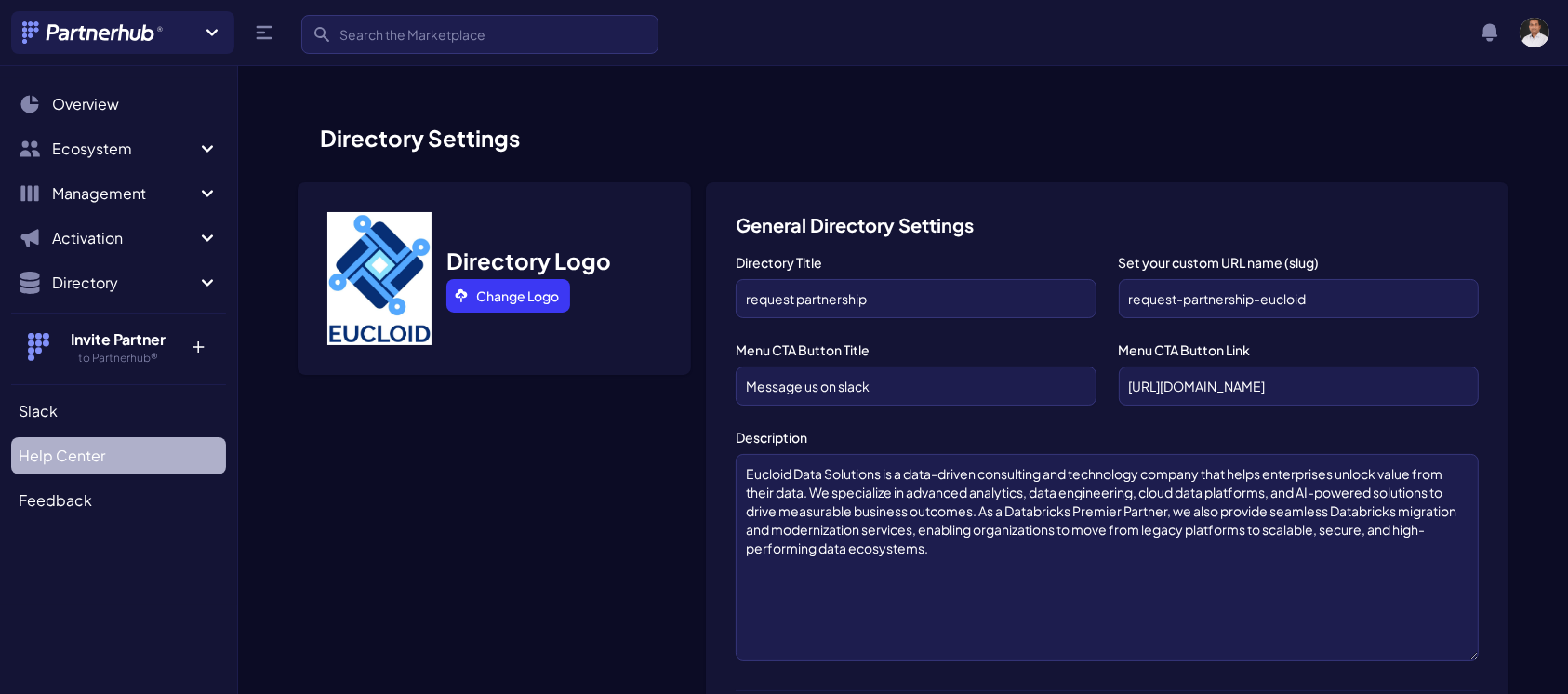
click at [71, 453] on span "Help Center" at bounding box center [61, 455] width 86 height 22
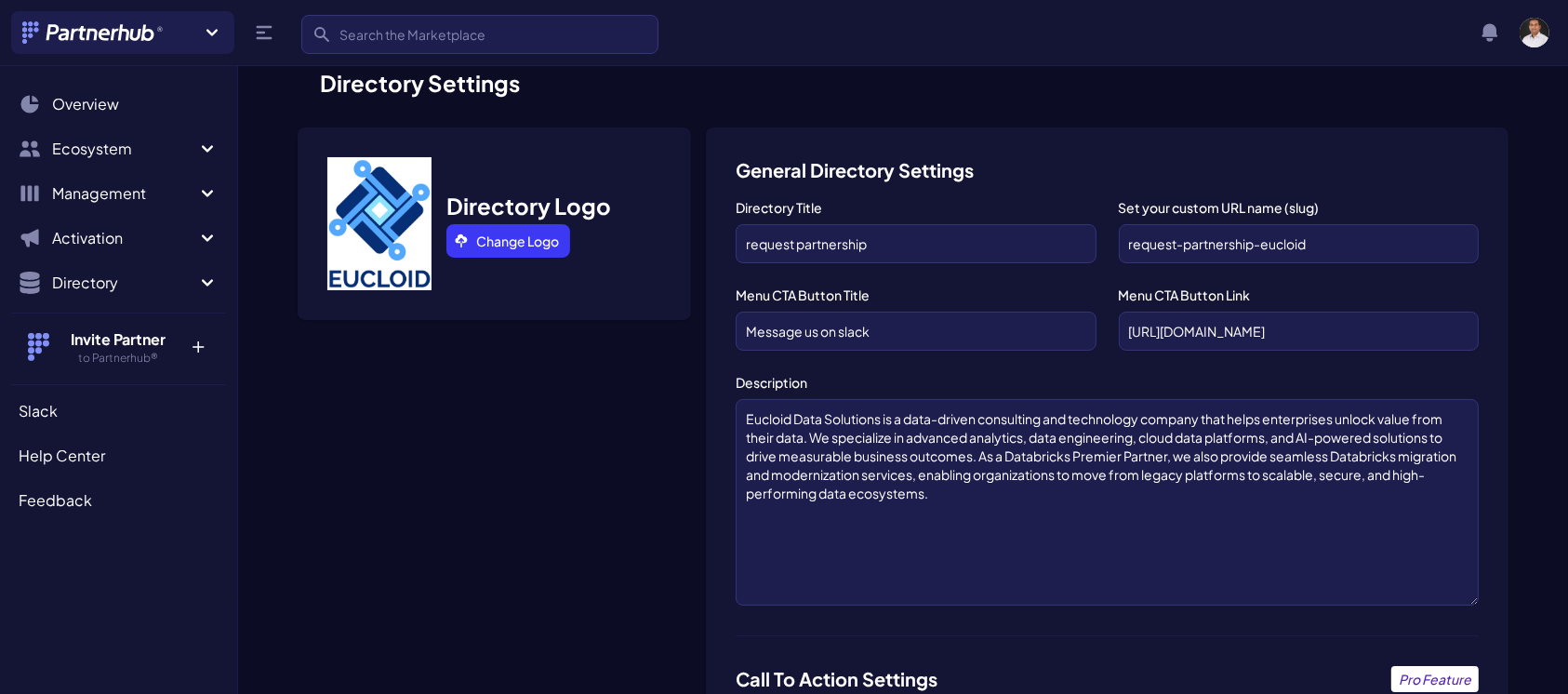
scroll to position [57, 0]
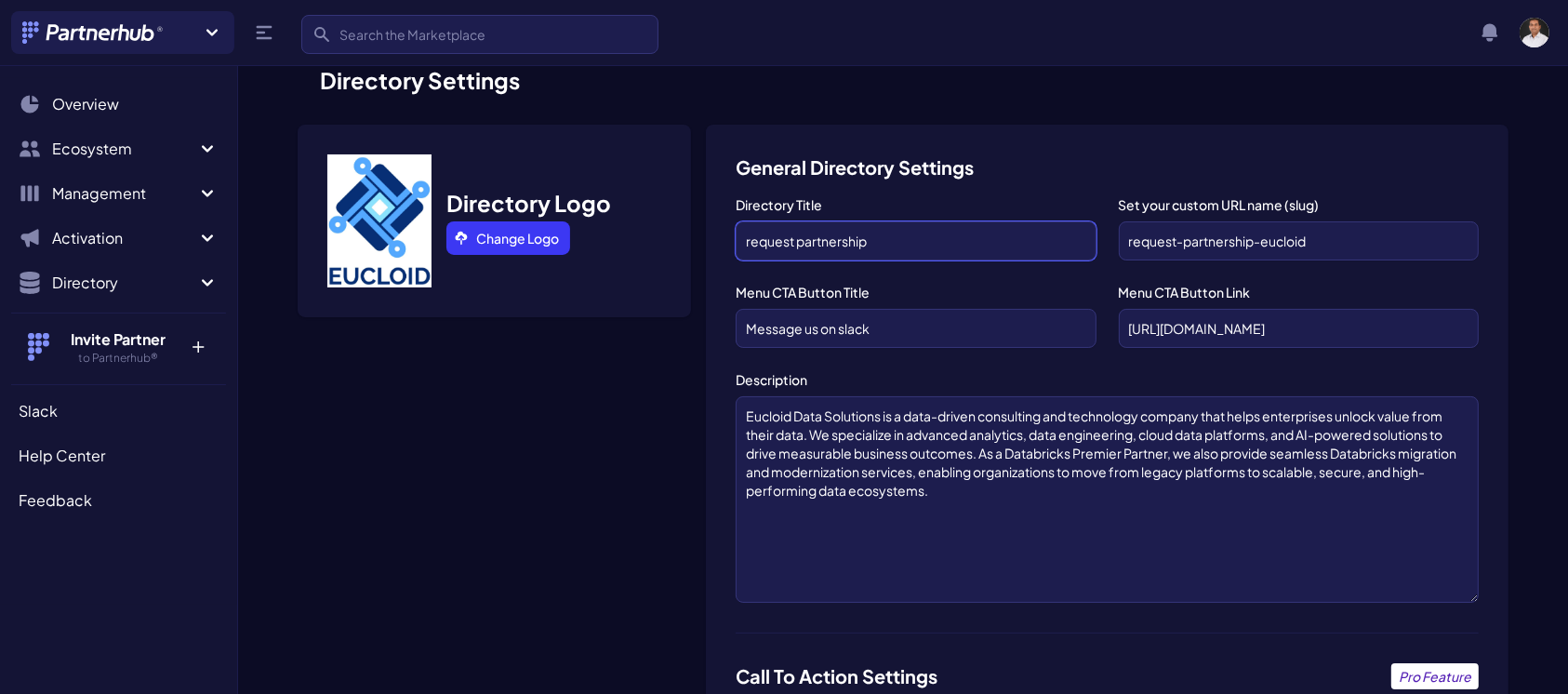
click at [751, 243] on input "request partnership" at bounding box center [916, 241] width 360 height 39
click at [808, 242] on input "Request partnership" at bounding box center [916, 241] width 360 height 39
type input "Request Partnership"
click at [891, 314] on input "Message us on slack" at bounding box center [916, 328] width 360 height 39
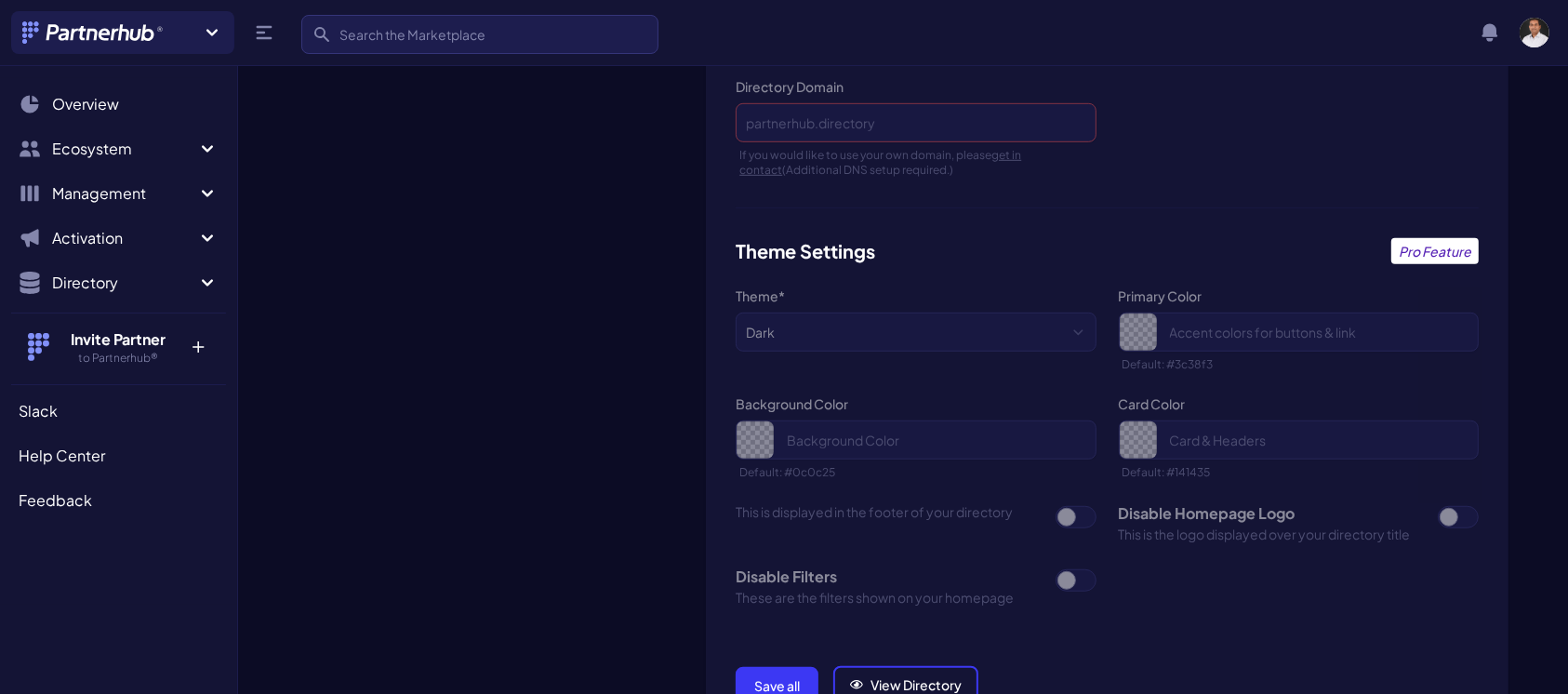
scroll to position [1334, 0]
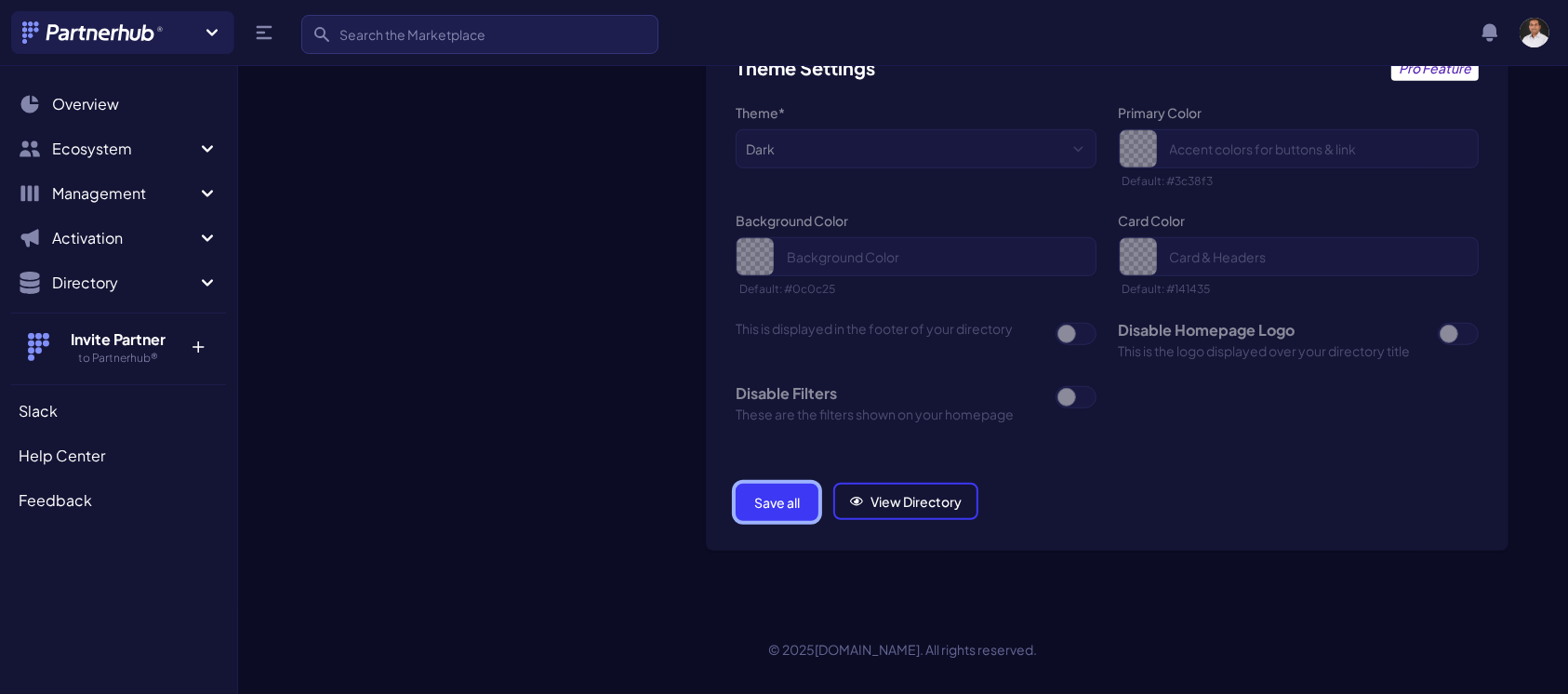
click at [790, 510] on button "Save all" at bounding box center [777, 502] width 83 height 37
